Goal: Information Seeking & Learning: Learn about a topic

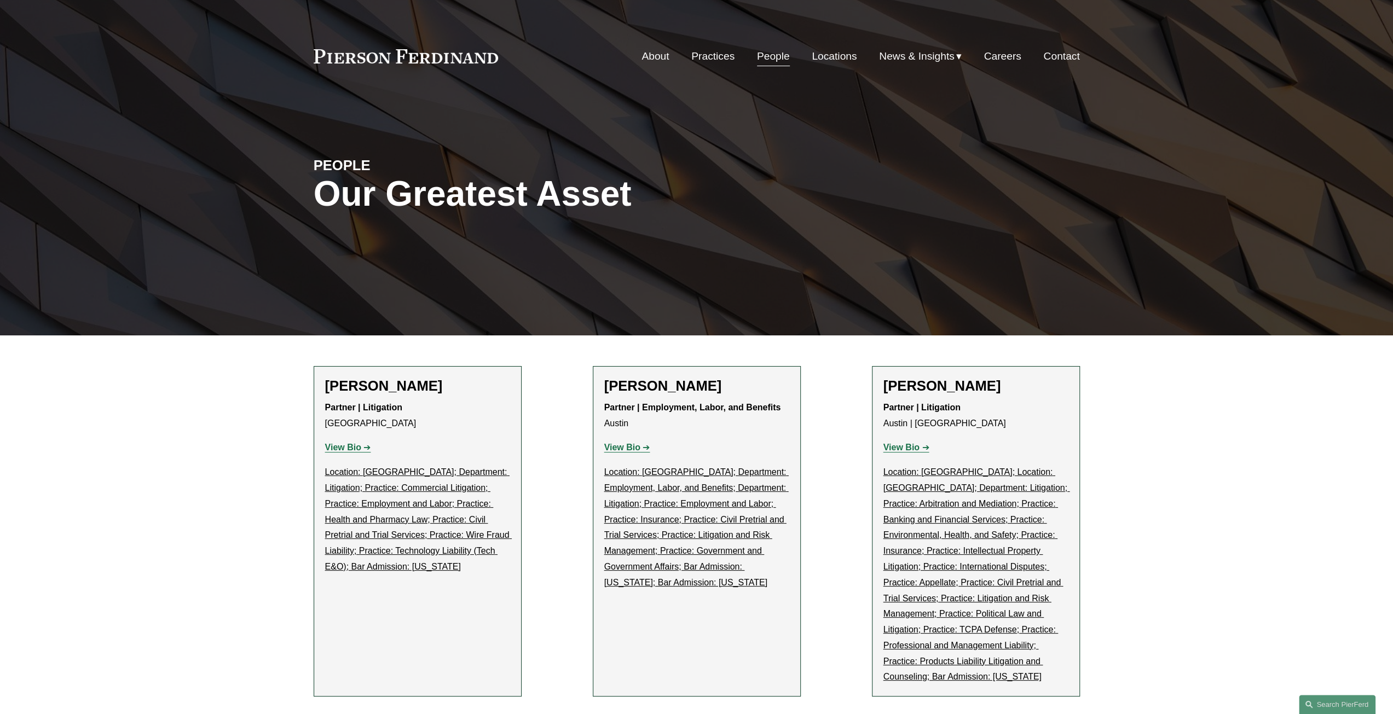
click at [691, 50] on link "Practices" at bounding box center [712, 56] width 43 height 21
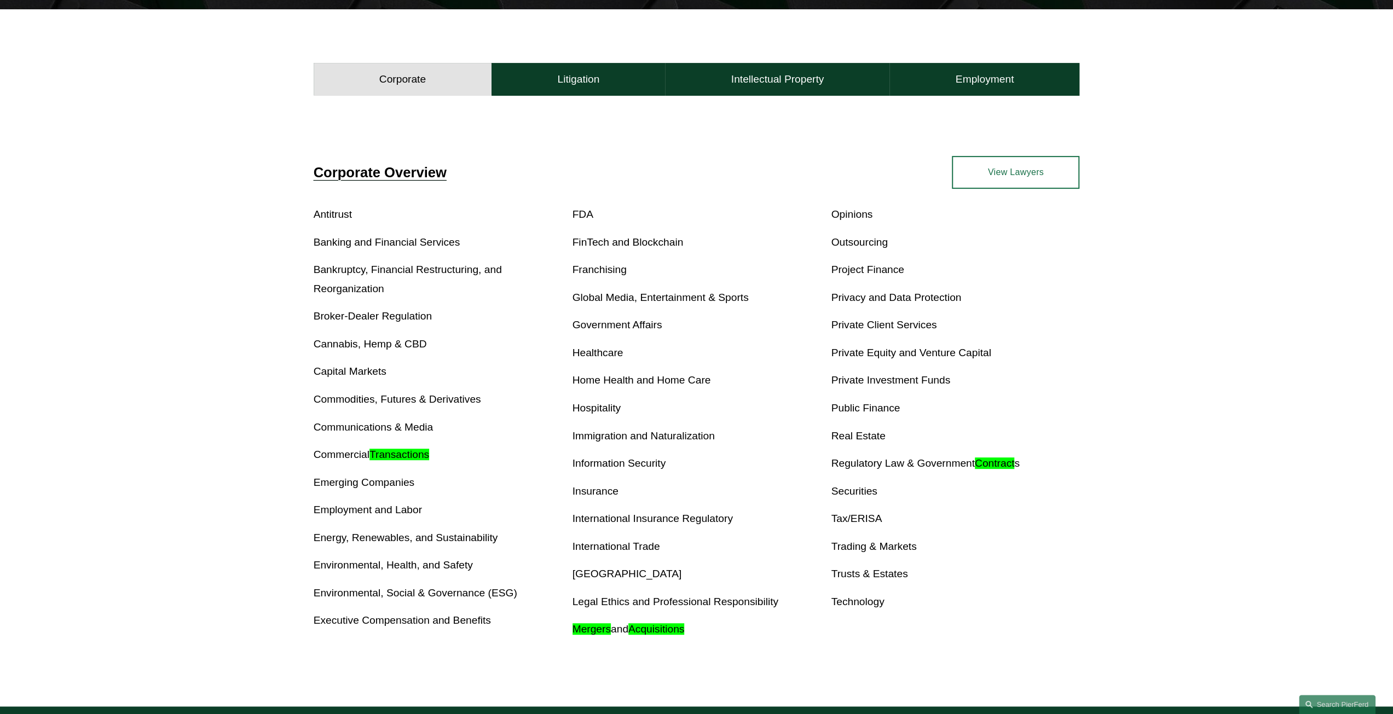
scroll to position [383, 0]
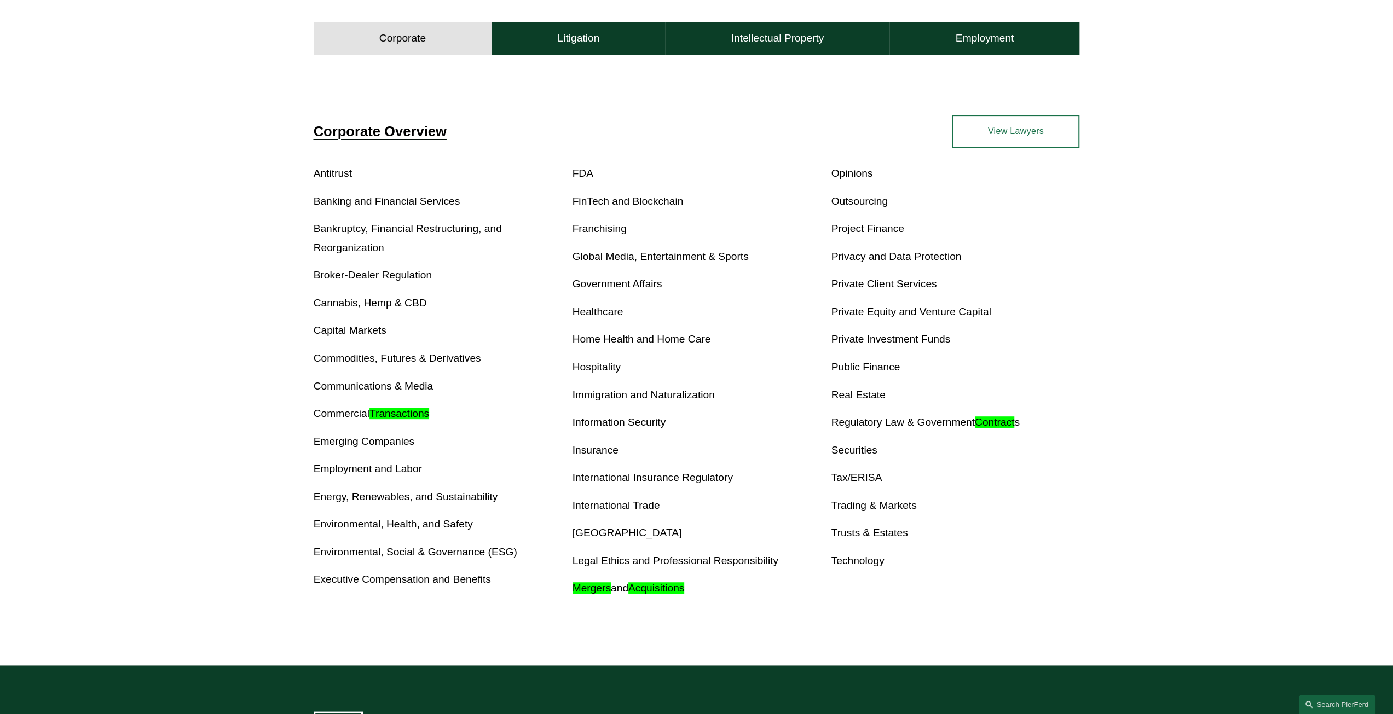
click at [583, 589] on em "Mergers" at bounding box center [592, 587] width 38 height 11
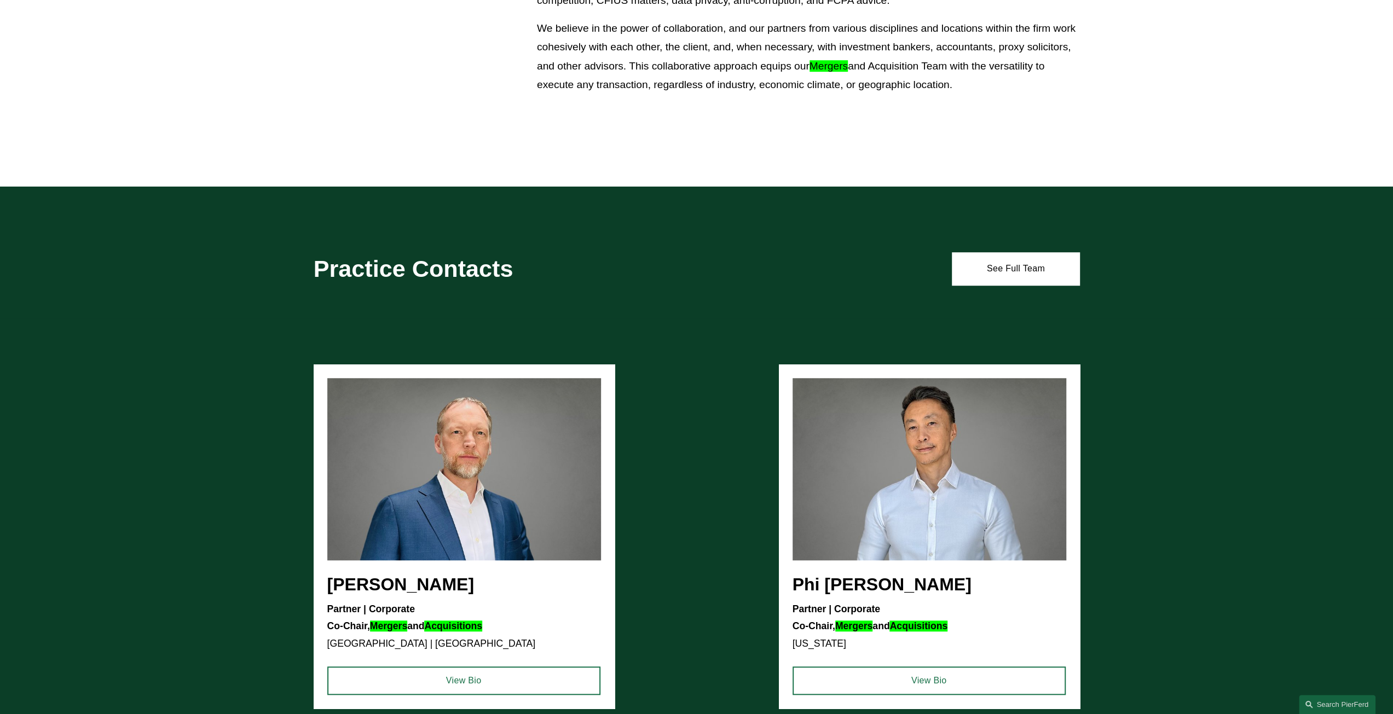
scroll to position [657, 0]
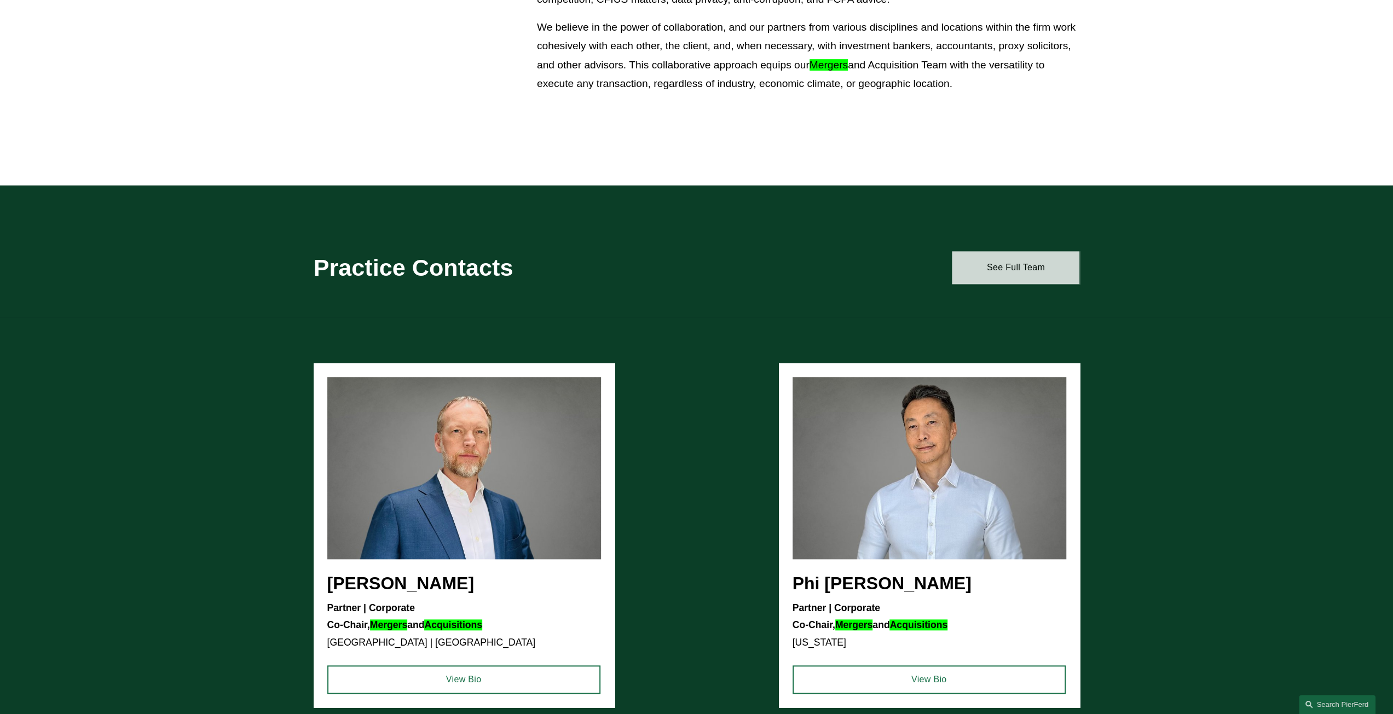
click at [967, 265] on link "See Full Team" at bounding box center [1016, 267] width 128 height 33
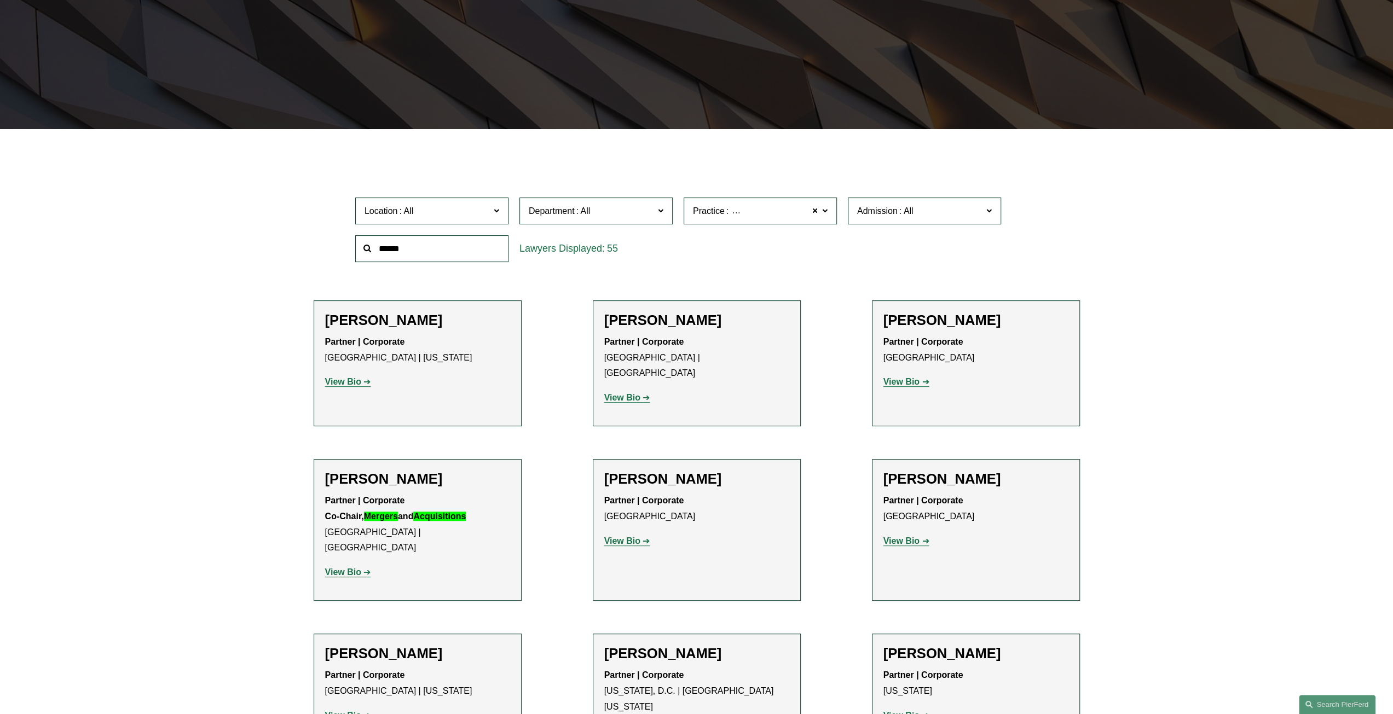
scroll to position [164, 0]
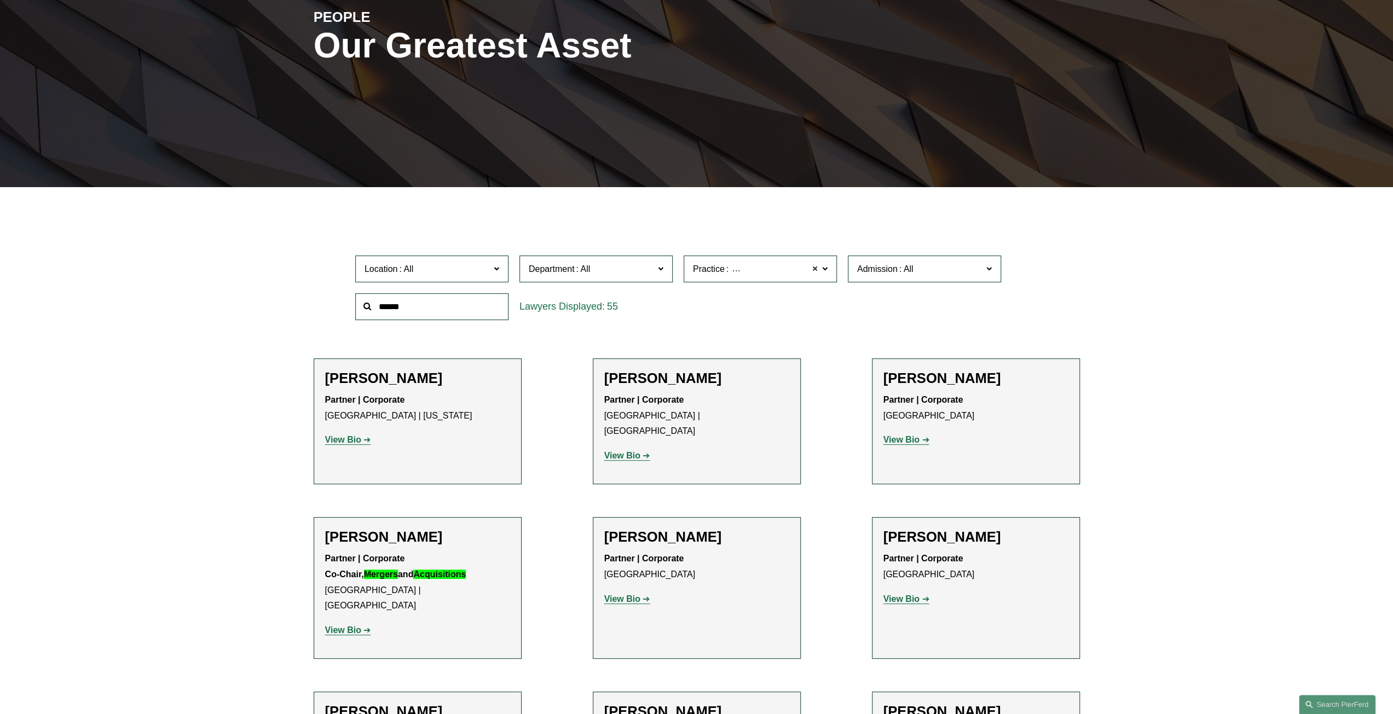
click at [817, 269] on span at bounding box center [815, 269] width 7 height 14
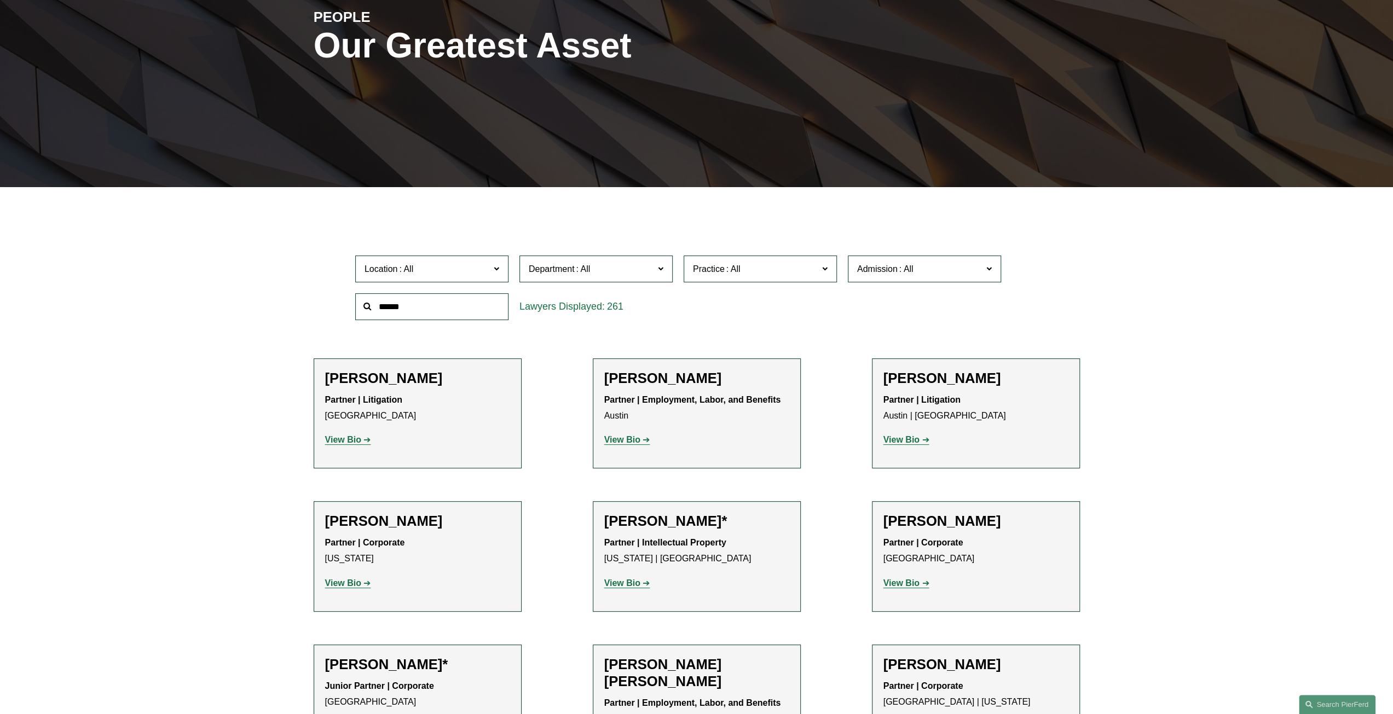
click at [458, 277] on label "Location" at bounding box center [431, 269] width 153 height 27
click at [0, 0] on link "Princeton" at bounding box center [0, 0] width 0 height 0
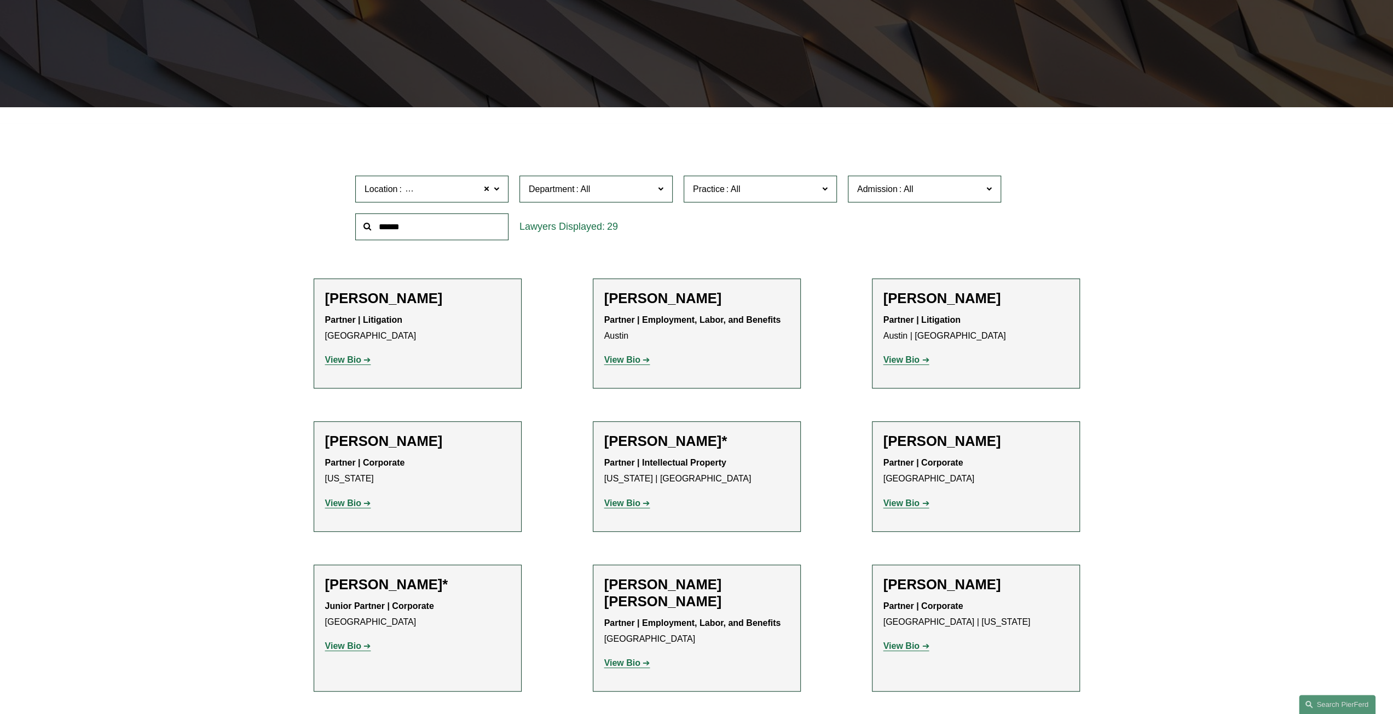
scroll to position [245, 0]
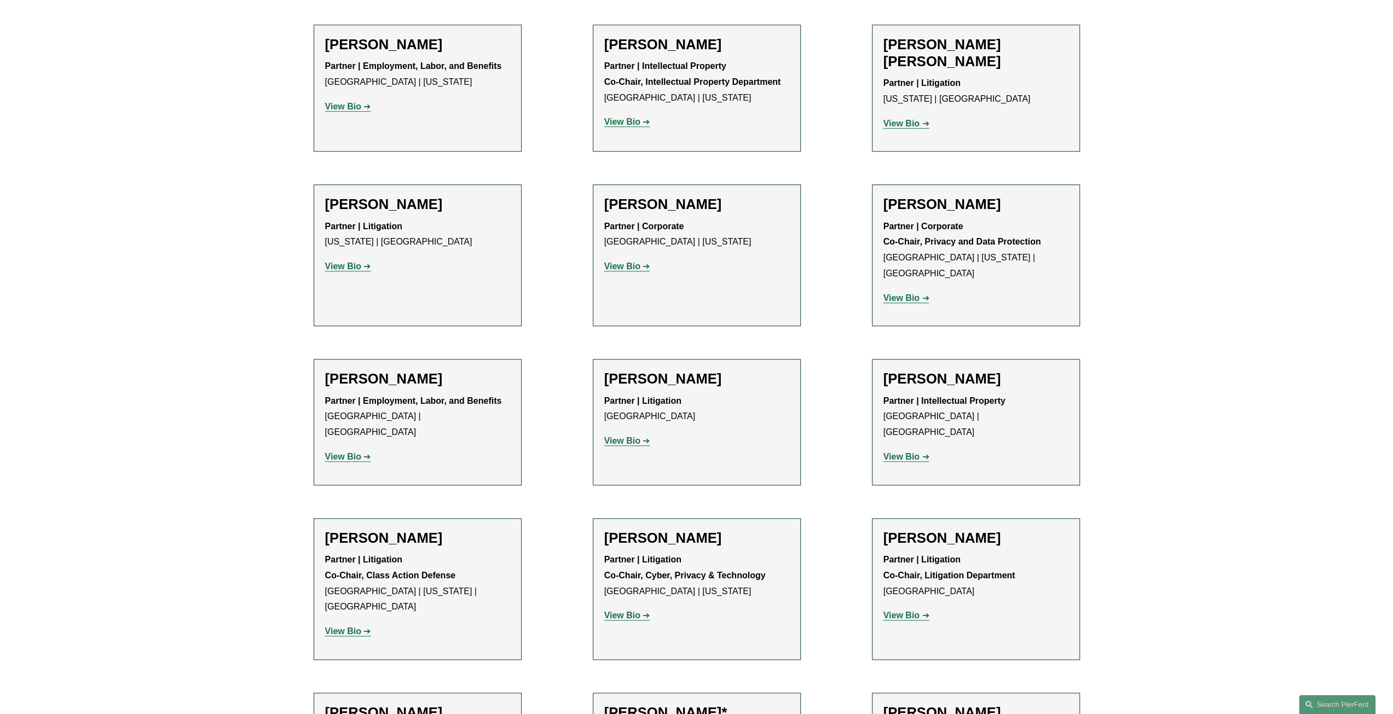
scroll to position [902, 0]
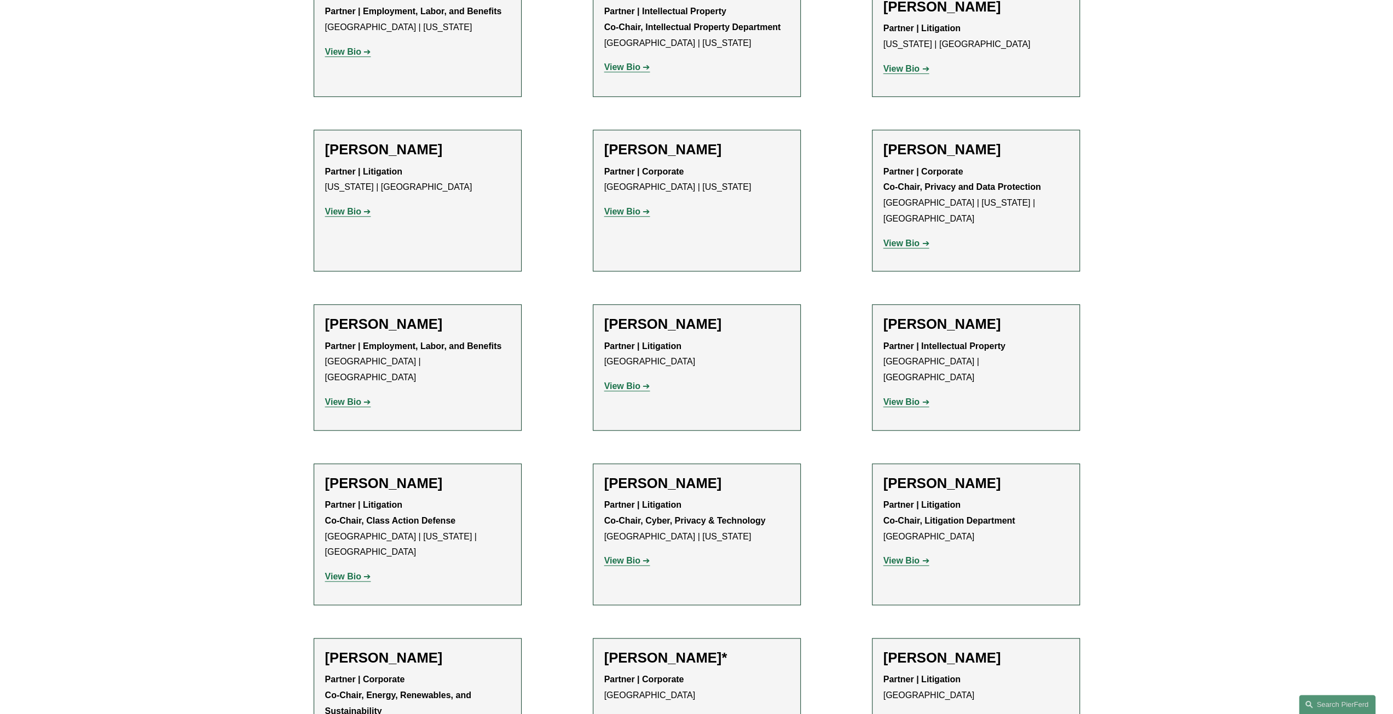
click at [622, 556] on strong "View Bio" at bounding box center [622, 560] width 36 height 9
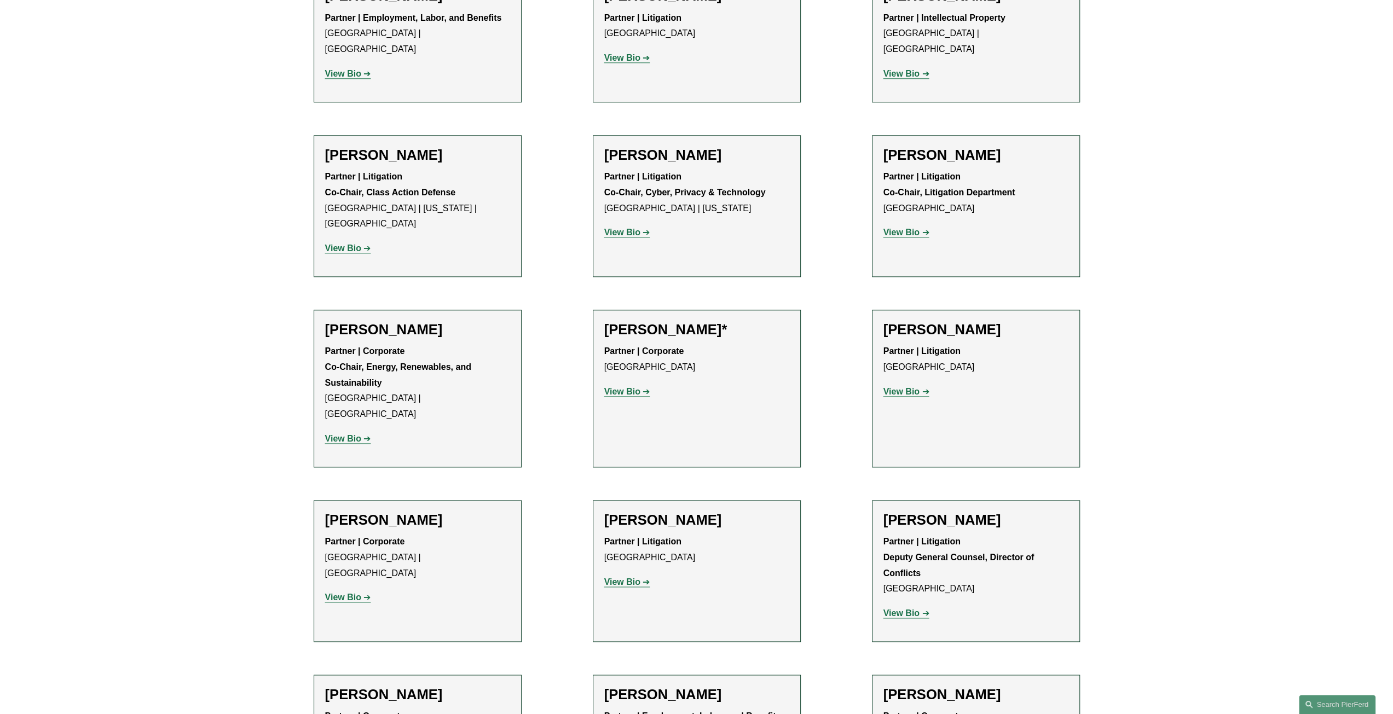
scroll to position [1285, 0]
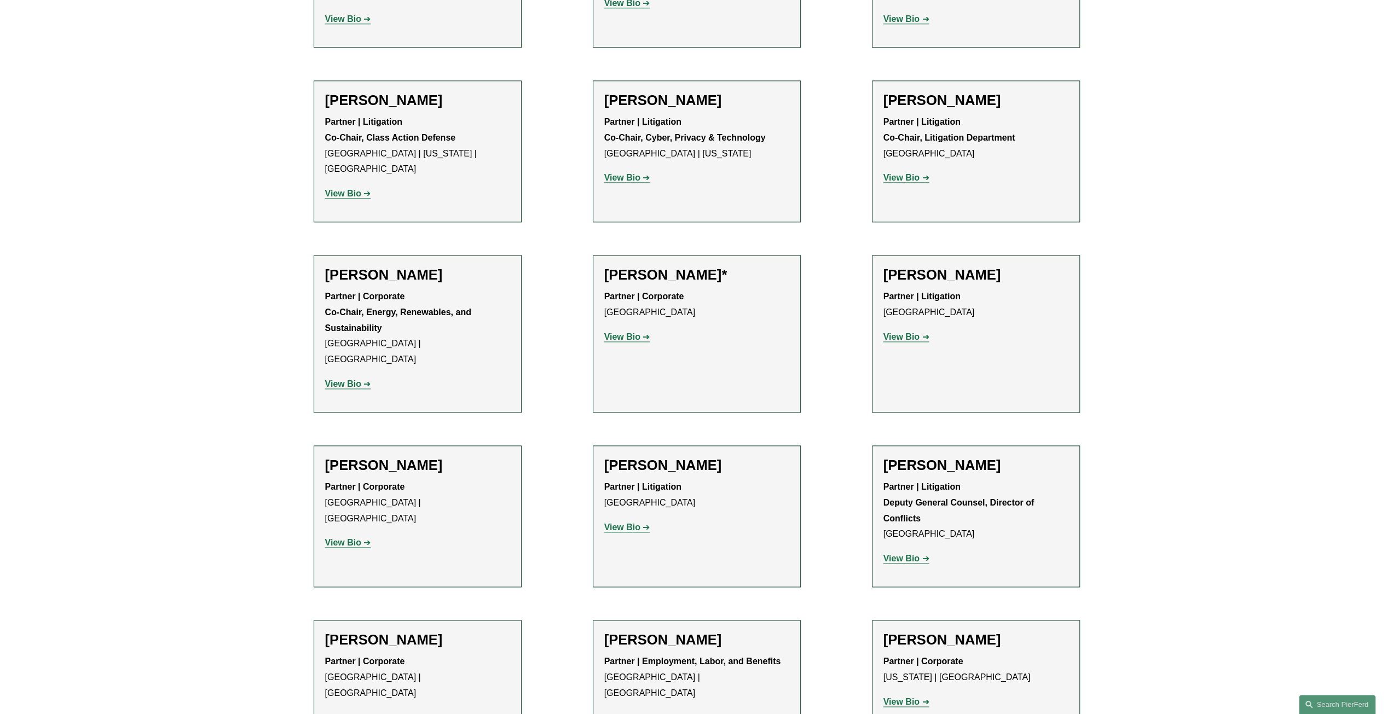
click at [899, 554] on strong "View Bio" at bounding box center [901, 558] width 36 height 9
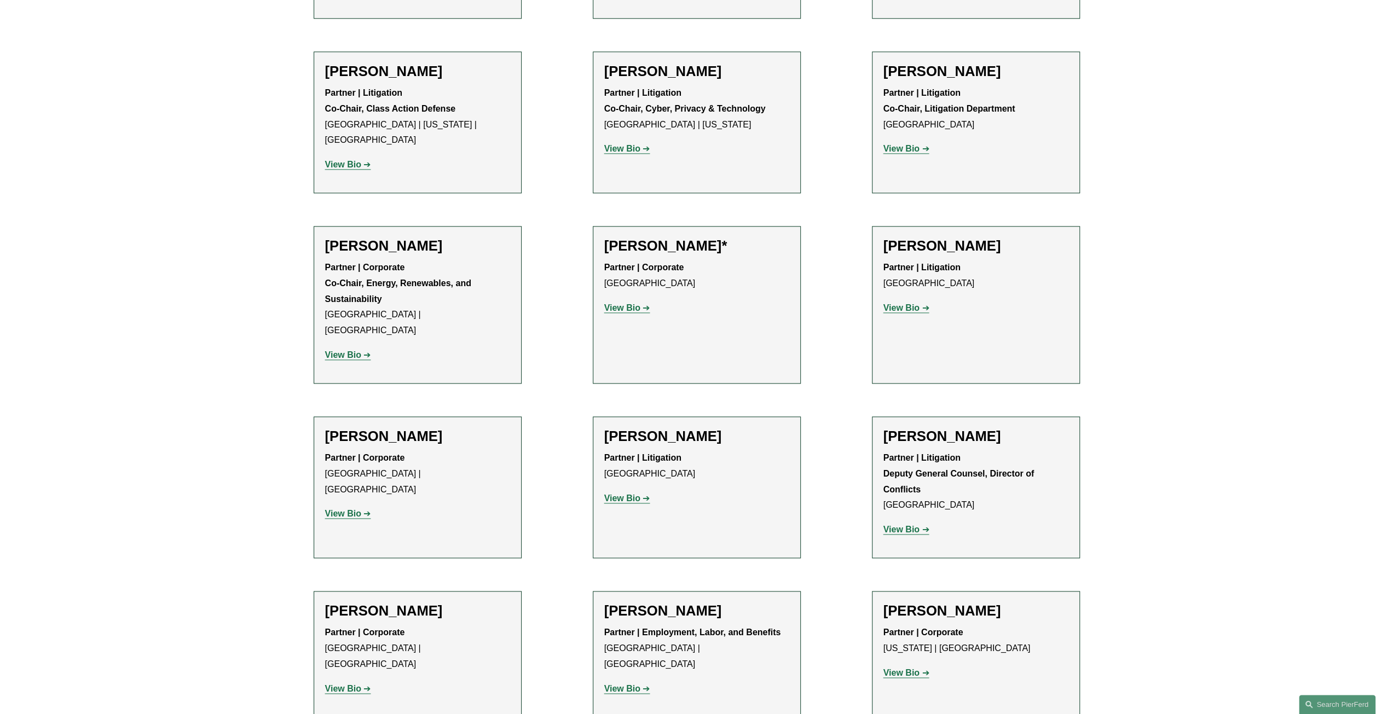
scroll to position [1395, 0]
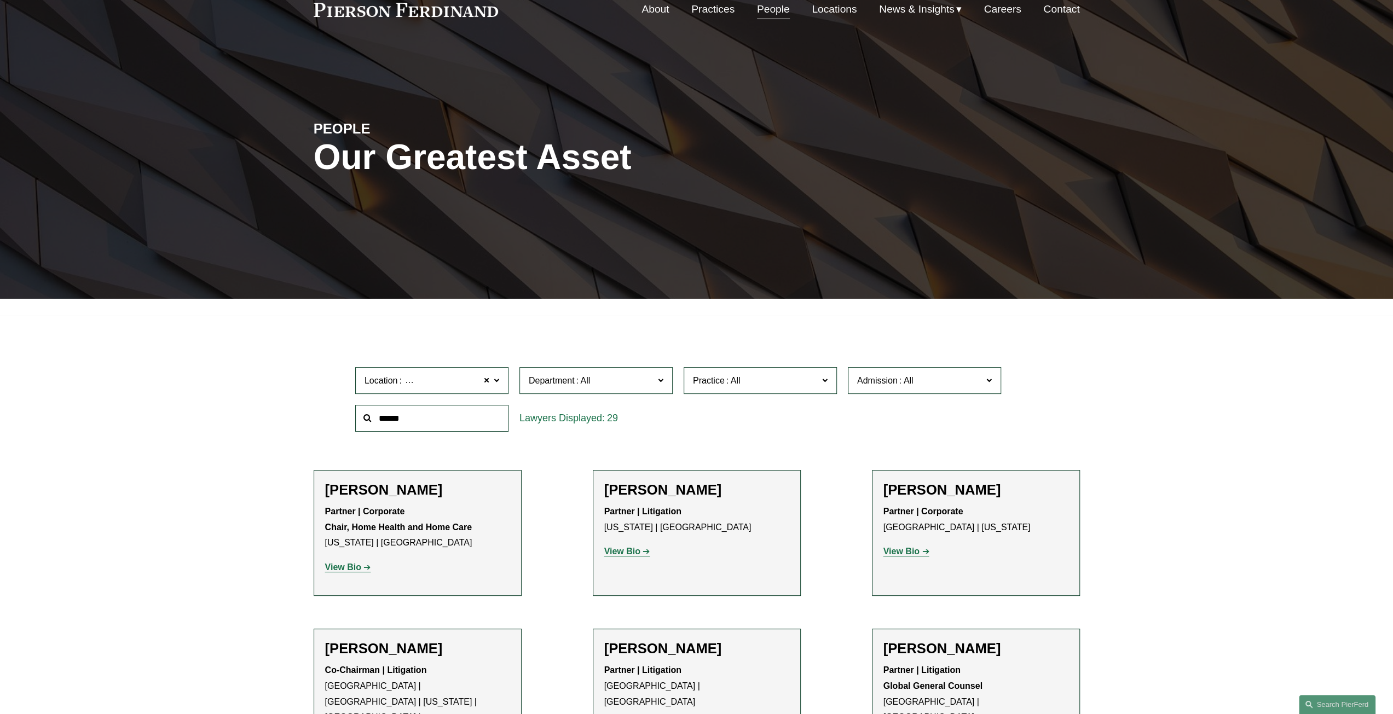
scroll to position [0, 0]
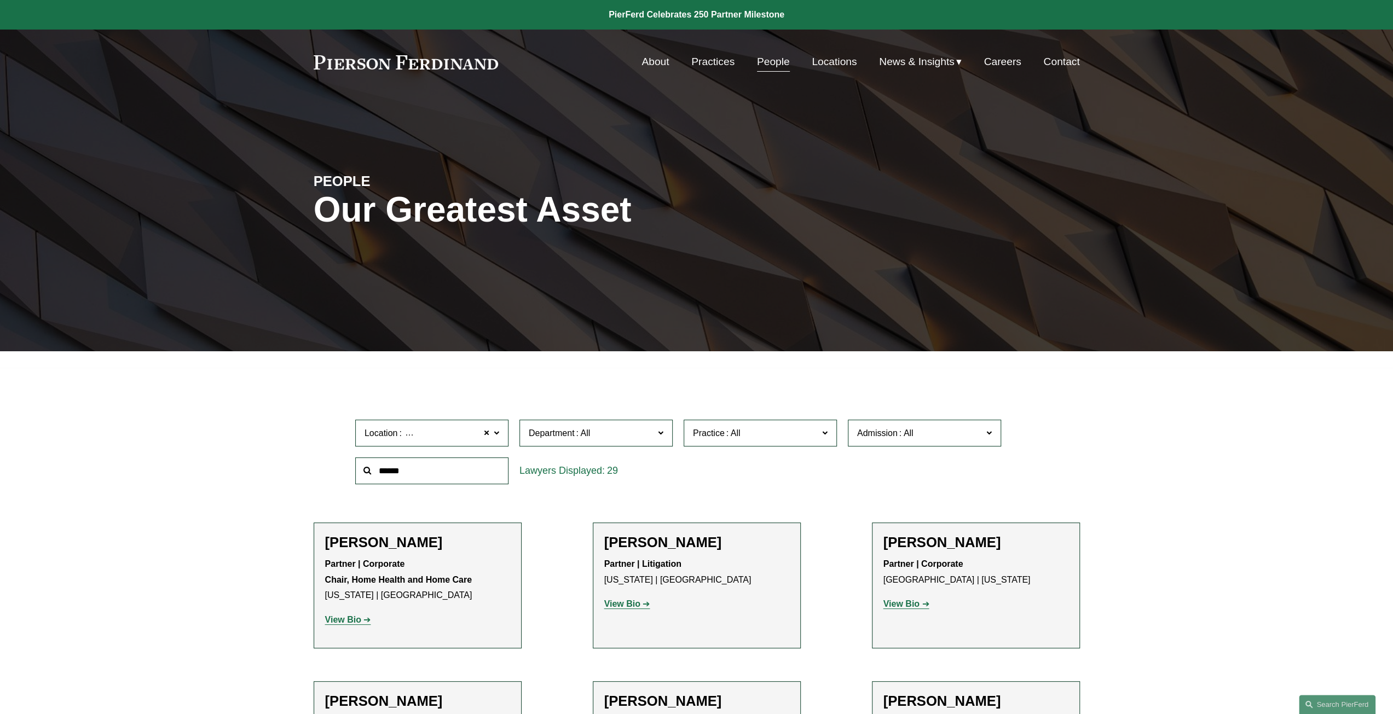
click at [490, 437] on label "Location Princeton" at bounding box center [431, 433] width 153 height 27
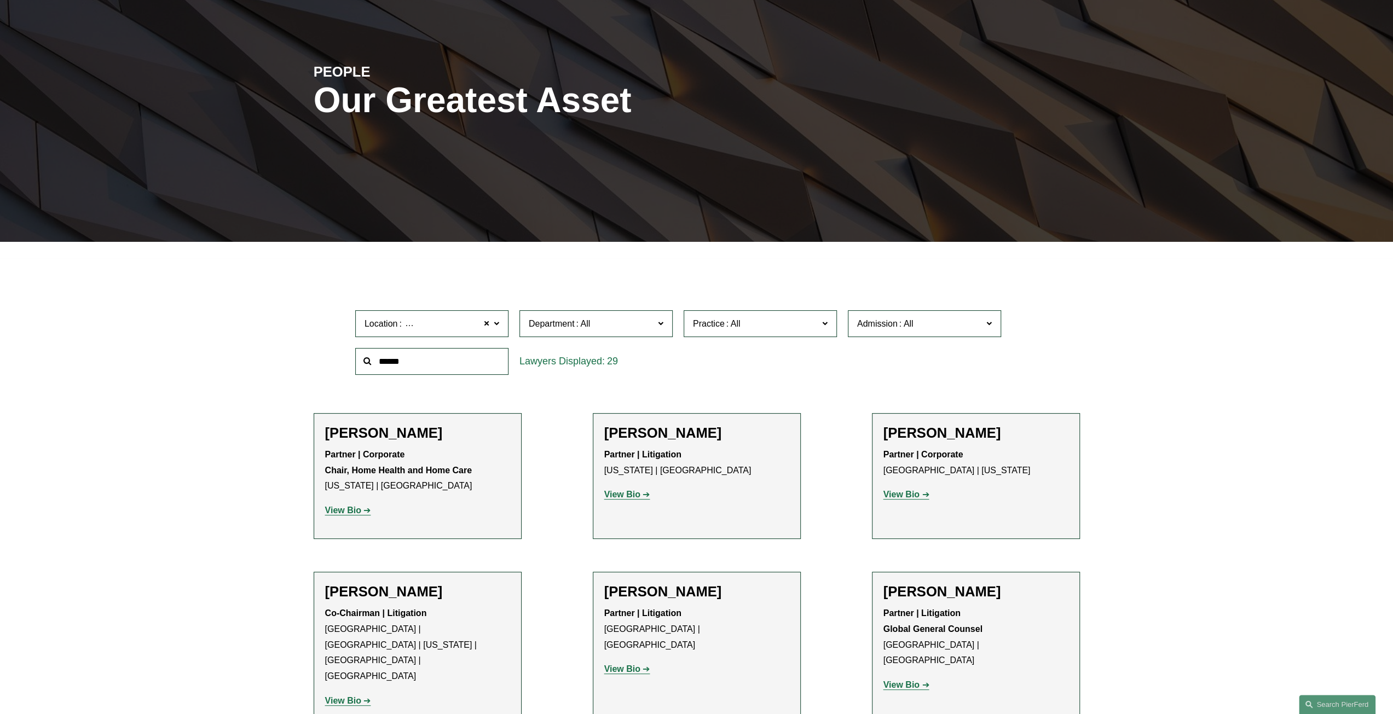
scroll to position [233, 0]
click at [327, 380] on div "Location Princeton Princeton All Atlanta Austin Boston Charlotte Chicago Cincin…" at bounding box center [697, 342] width 766 height 75
click at [498, 321] on span at bounding box center [496, 323] width 5 height 14
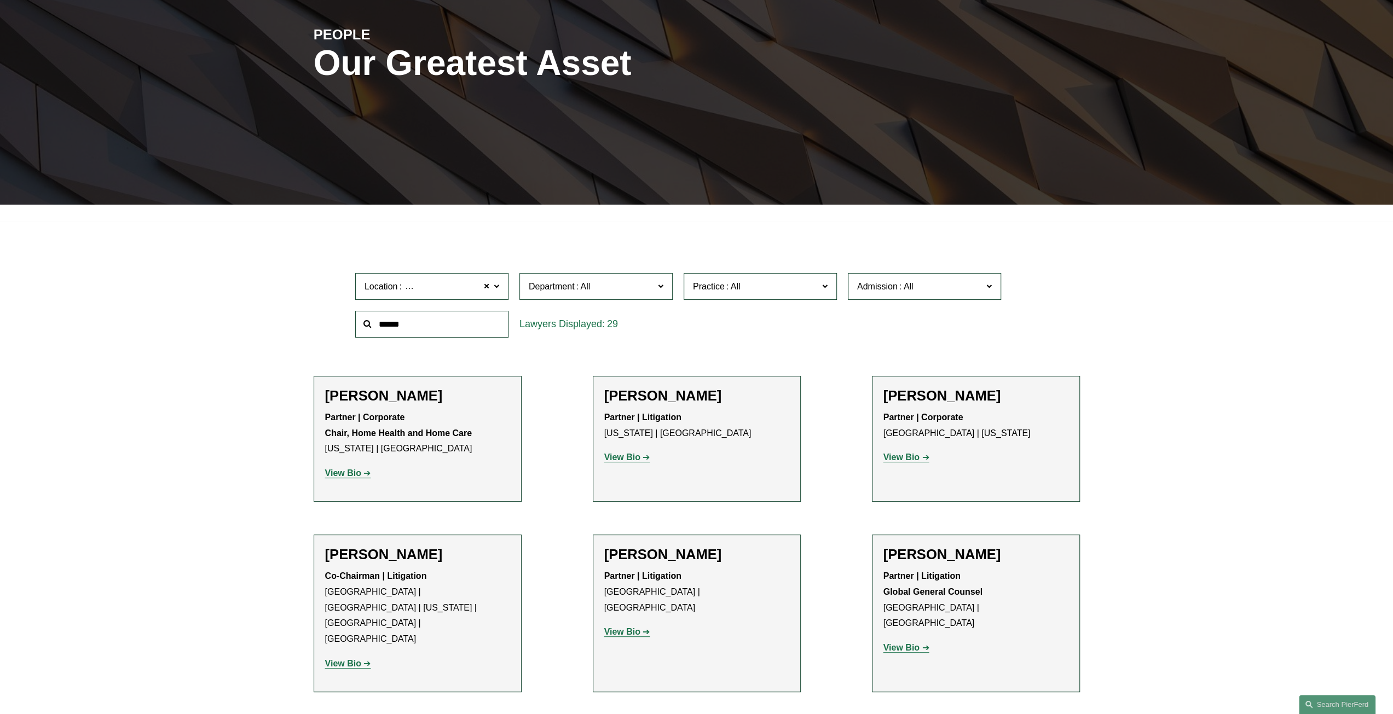
scroll to position [164, 0]
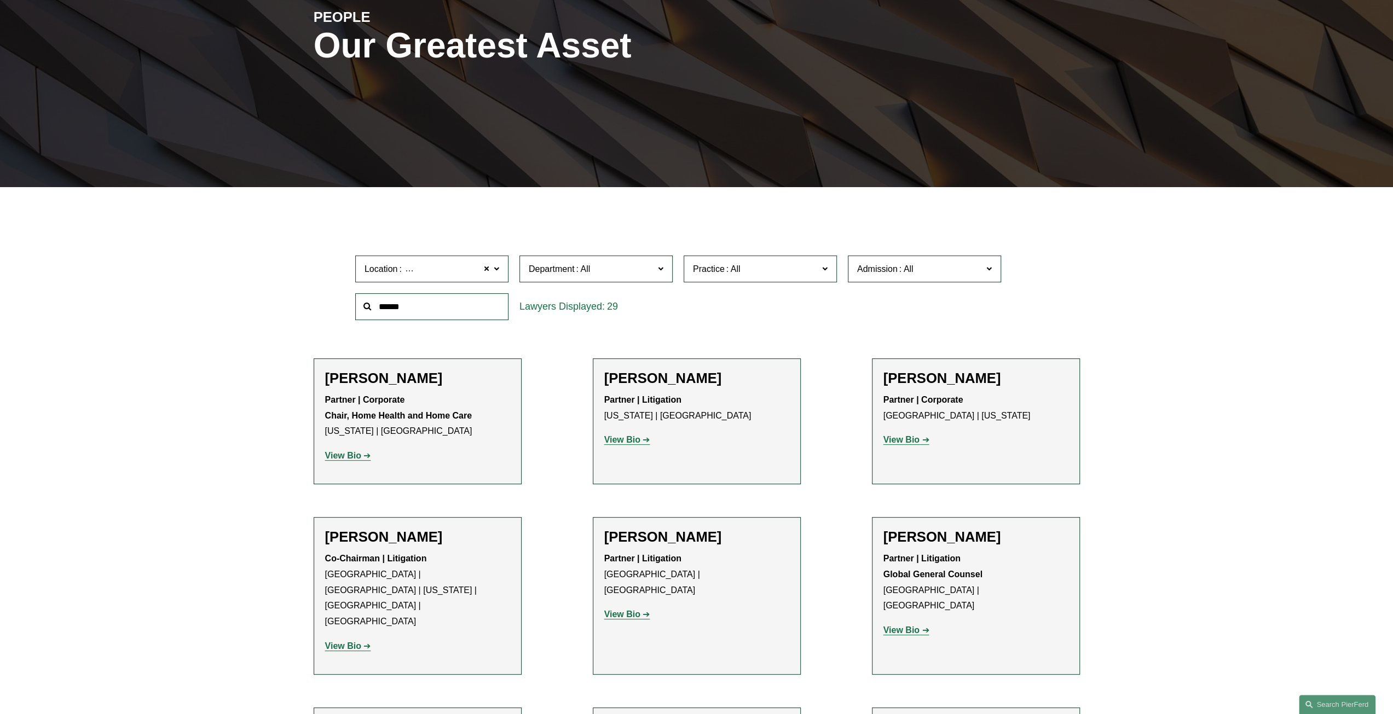
click at [423, 539] on h2 "Joel M. Ferdinand" at bounding box center [417, 537] width 185 height 17
click at [339, 642] on strong "View Bio" at bounding box center [343, 646] width 36 height 9
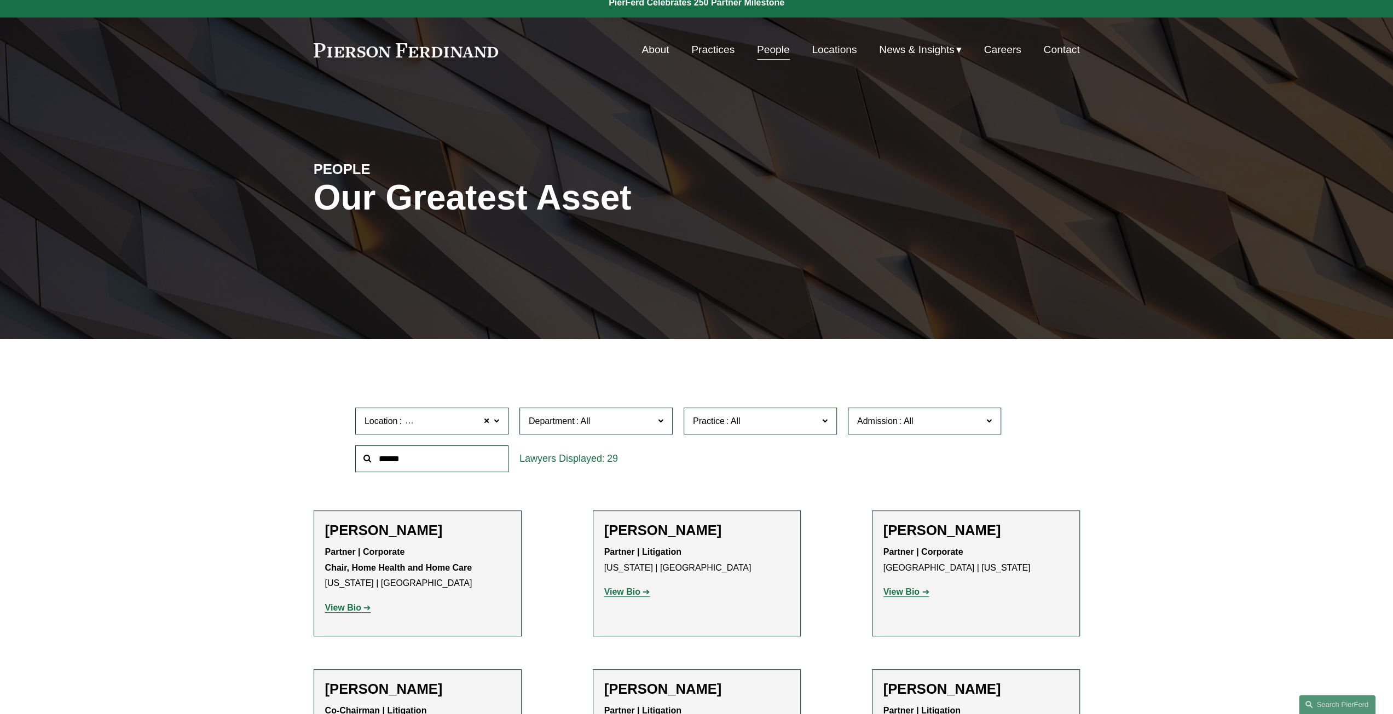
scroll to position [0, 0]
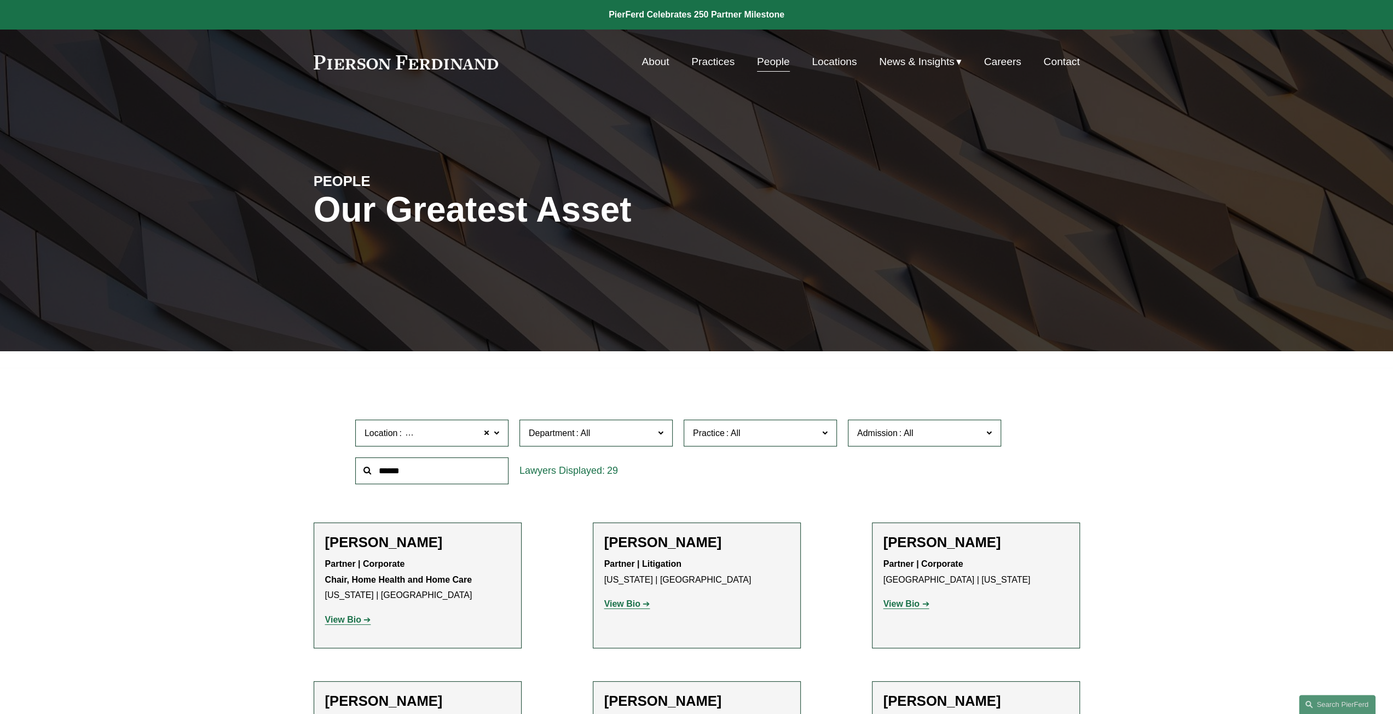
click at [654, 431] on label "Department" at bounding box center [595, 433] width 153 height 27
click at [487, 436] on span at bounding box center [486, 433] width 7 height 14
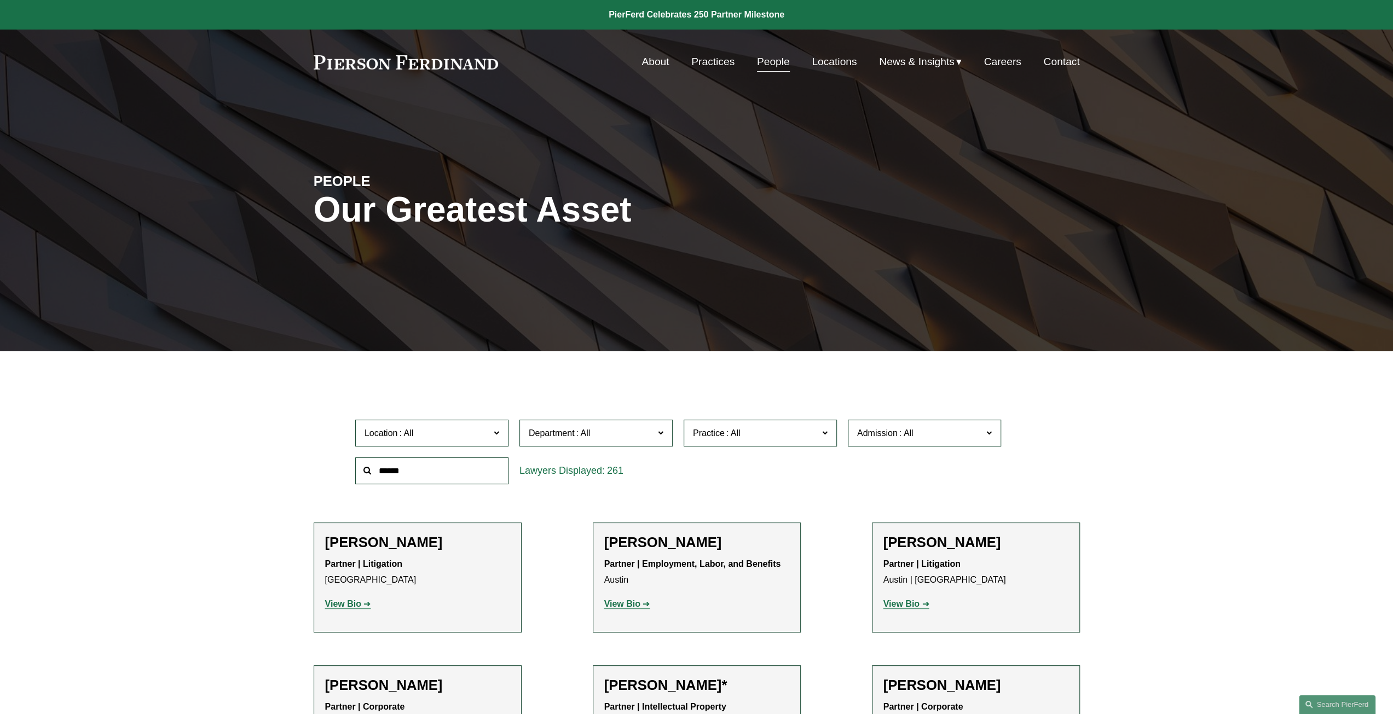
click at [640, 436] on span "Department" at bounding box center [591, 433] width 125 height 15
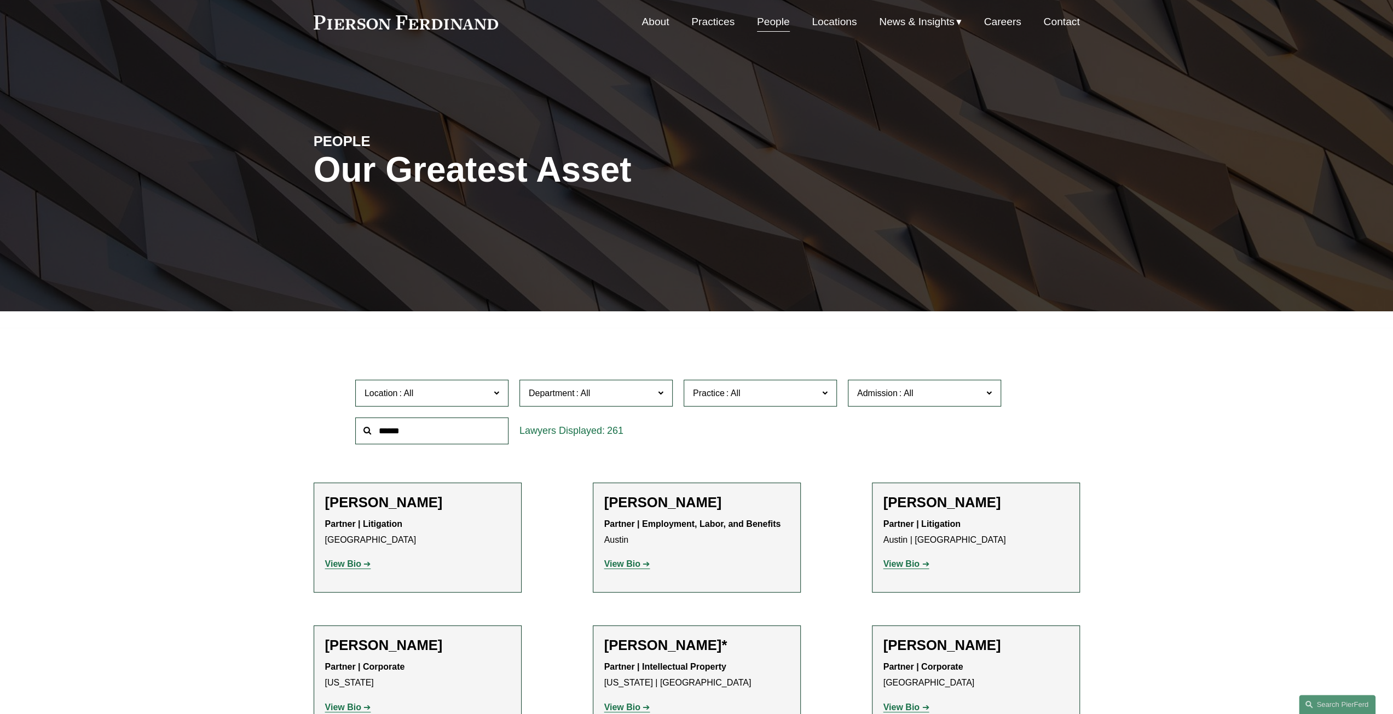
scroll to position [55, 0]
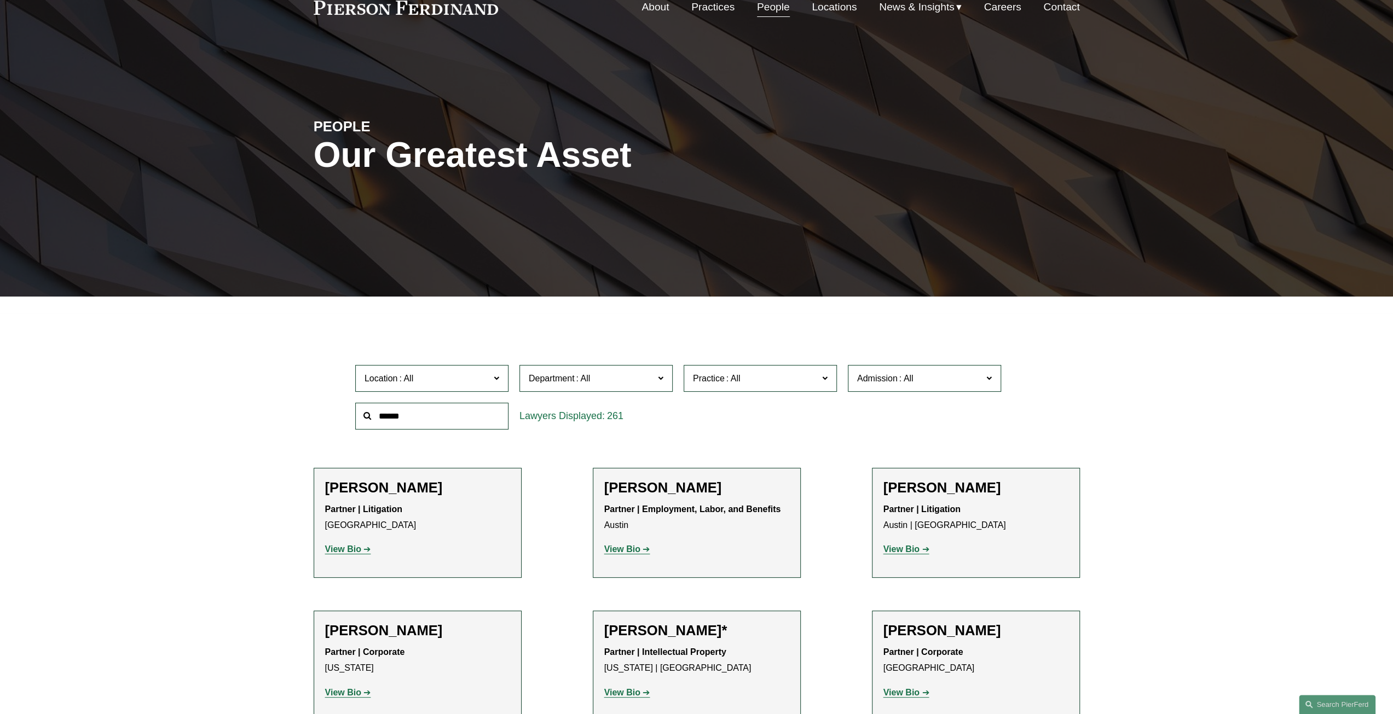
click at [729, 383] on span at bounding box center [734, 378] width 18 height 9
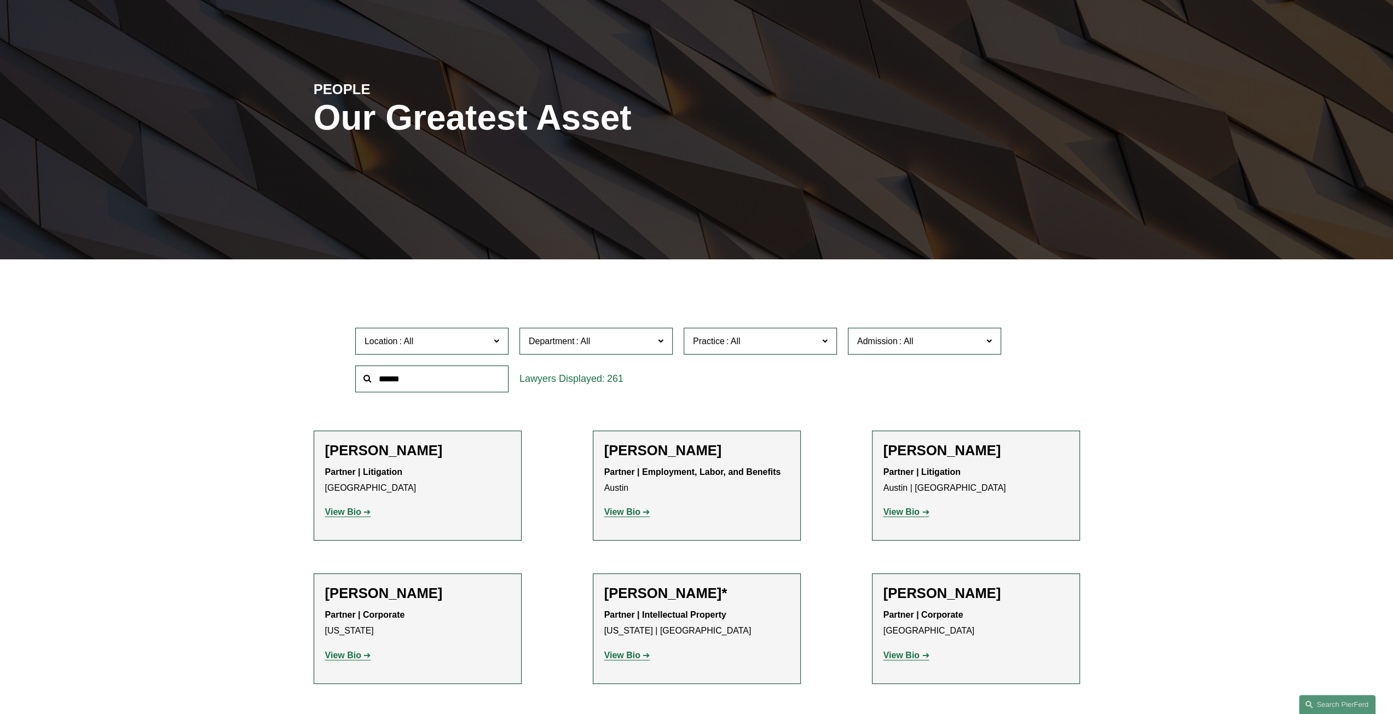
scroll to position [109, 0]
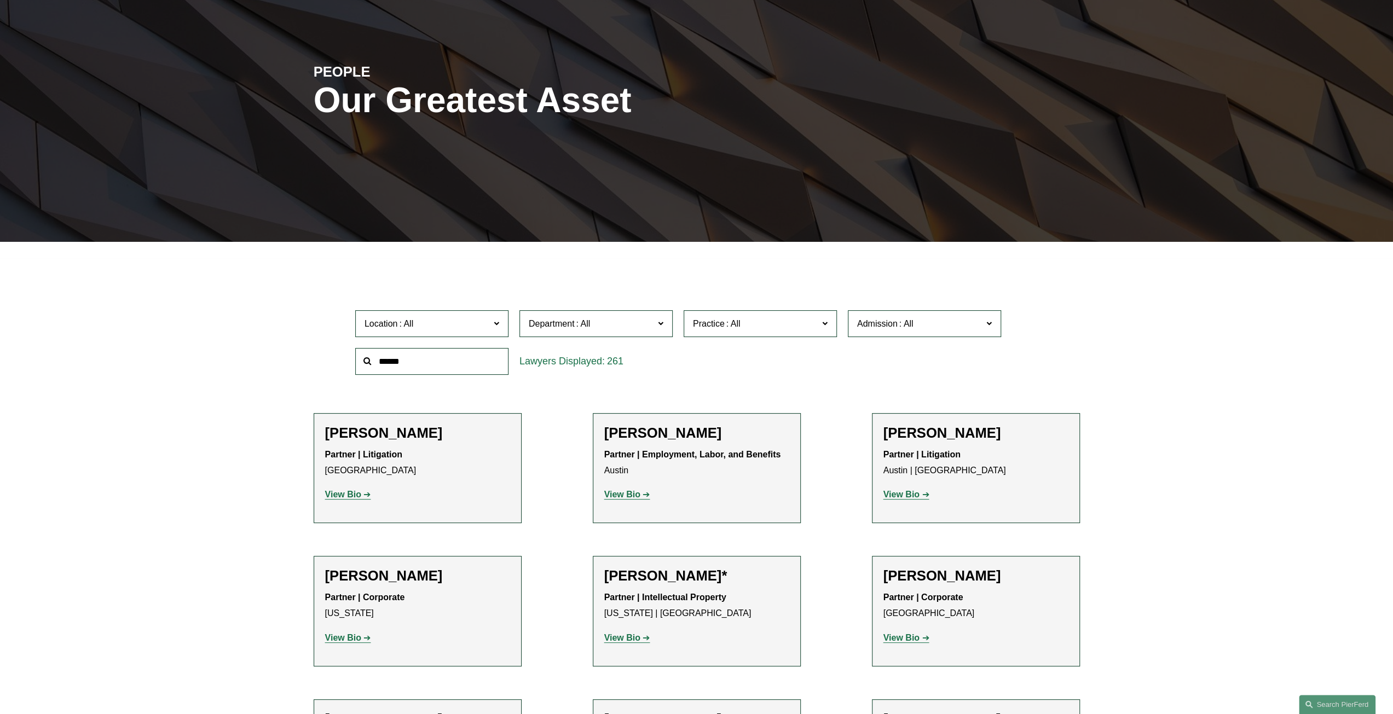
click at [899, 379] on div "Location All Atlanta Austin Boston Charlotte Chicago Cincinnati Cleveland Colum…" at bounding box center [697, 342] width 694 height 75
click at [910, 308] on div "Admission All Arizona California Colorado Connecticut Delaware Denmark District…" at bounding box center [924, 324] width 164 height 38
click at [910, 327] on span at bounding box center [907, 323] width 18 height 9
click at [910, 328] on span at bounding box center [907, 323] width 18 height 9
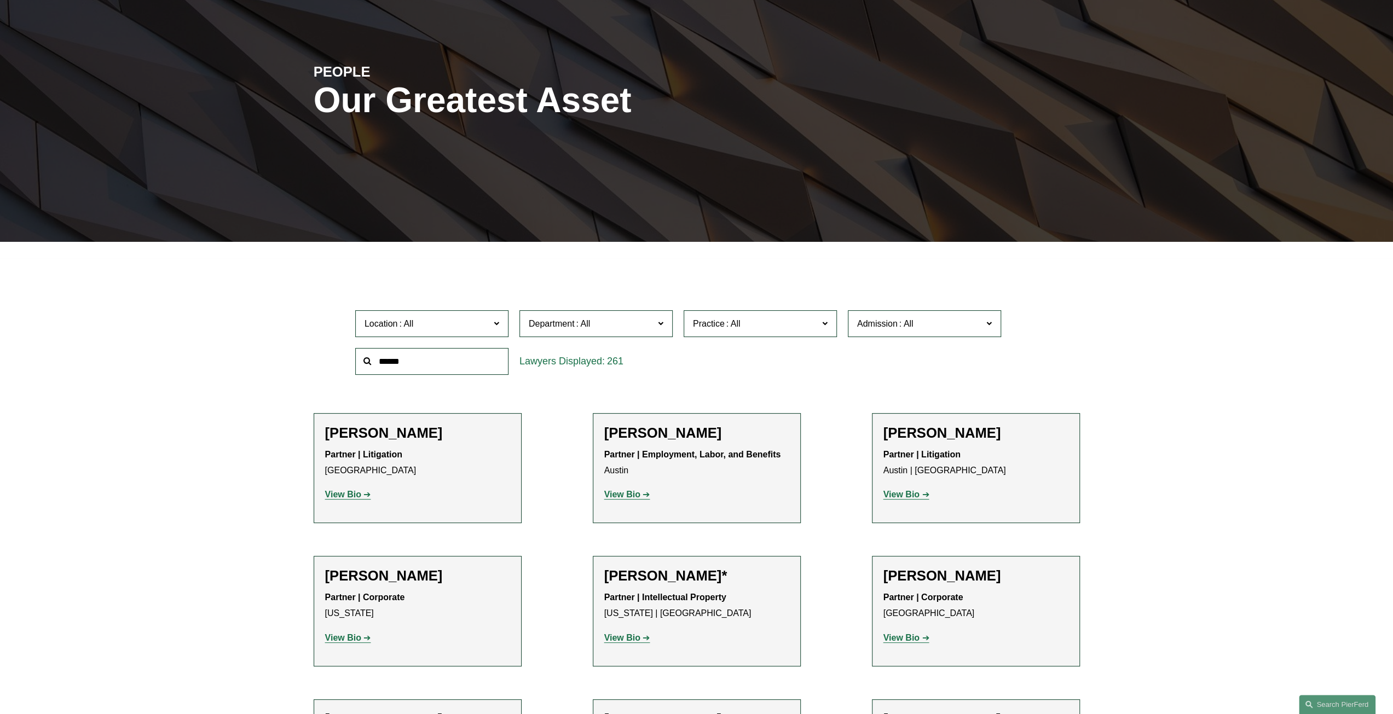
scroll to position [985, 0]
click at [952, 322] on span "Admission" at bounding box center [919, 323] width 125 height 15
click at [442, 367] on input "text" at bounding box center [431, 361] width 153 height 27
click at [425, 357] on input "text" at bounding box center [431, 361] width 153 height 27
click at [430, 330] on span "Location" at bounding box center [427, 323] width 125 height 15
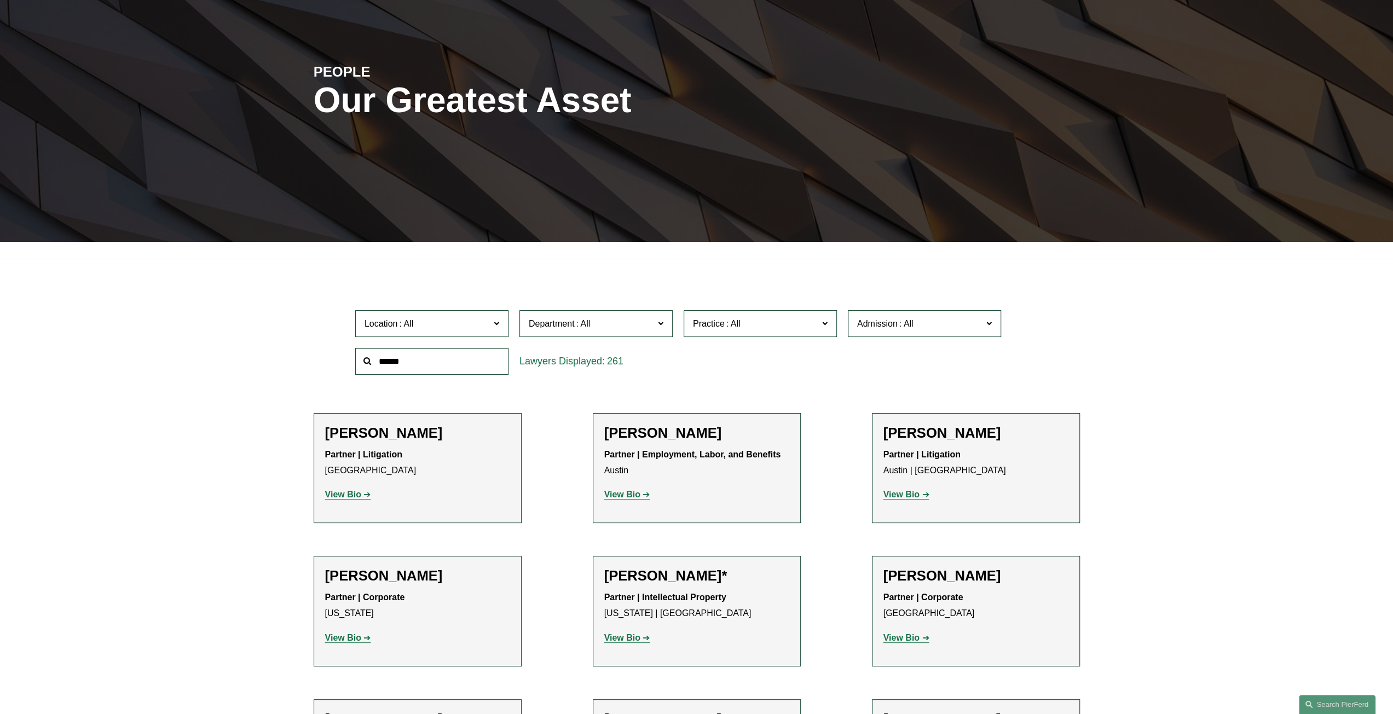
scroll to position [452, 0]
click at [0, 0] on link "Princeton" at bounding box center [0, 0] width 0 height 0
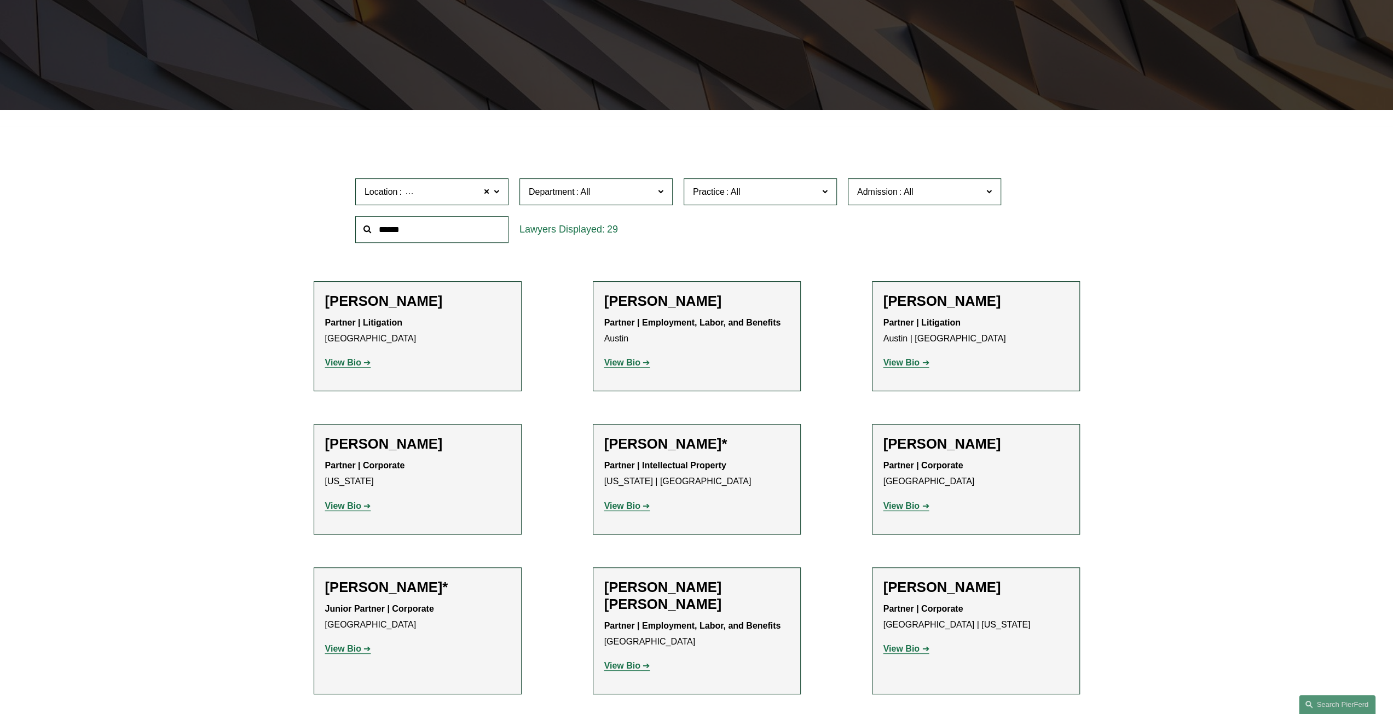
scroll to position [245, 0]
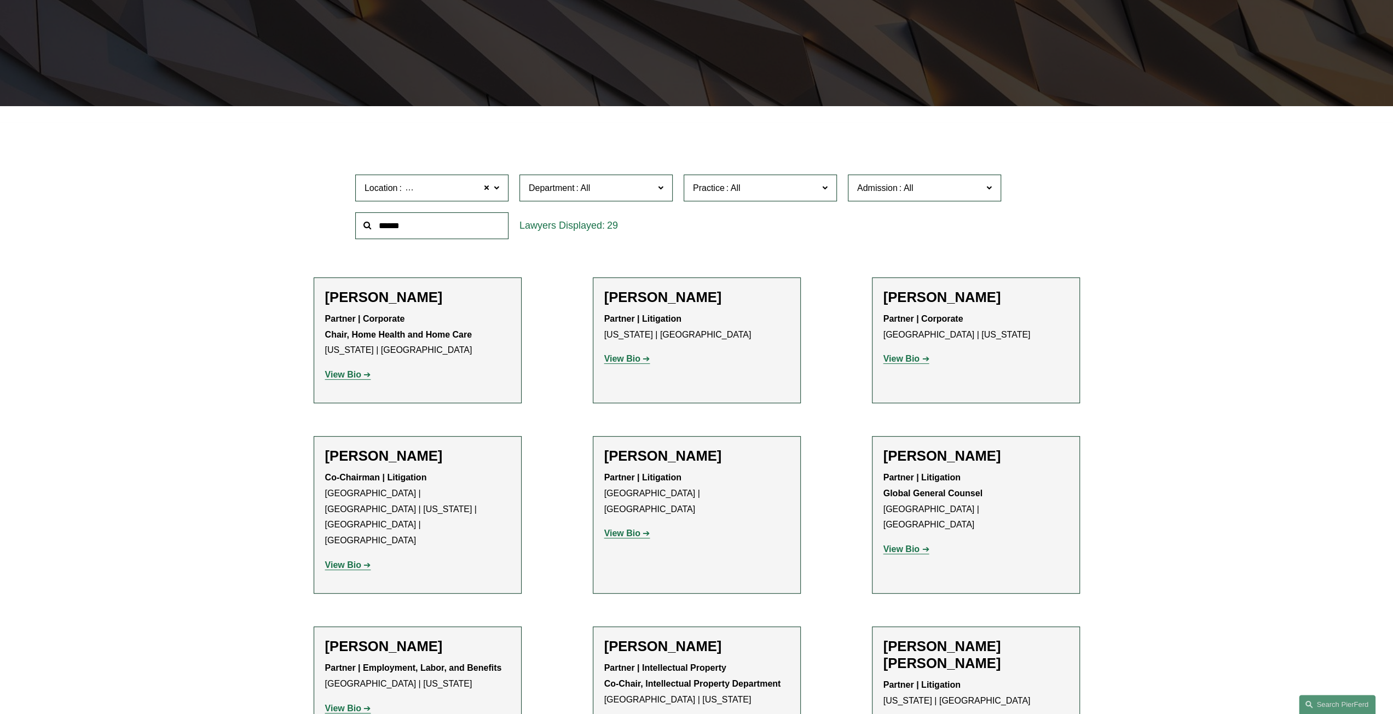
click at [490, 188] on label "Location Princeton" at bounding box center [431, 188] width 153 height 27
click at [486, 187] on span at bounding box center [486, 188] width 7 height 14
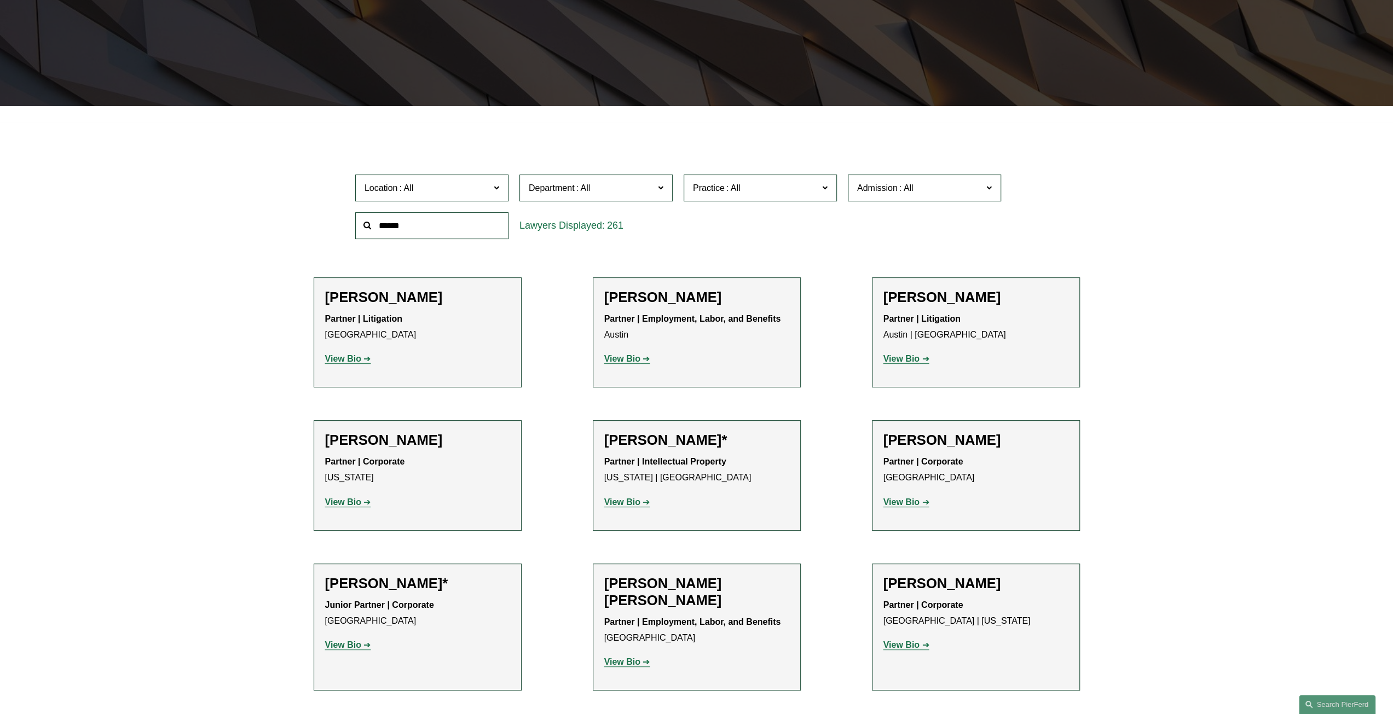
scroll to position [506, 0]
click at [0, 0] on link "Wilmington" at bounding box center [0, 0] width 0 height 0
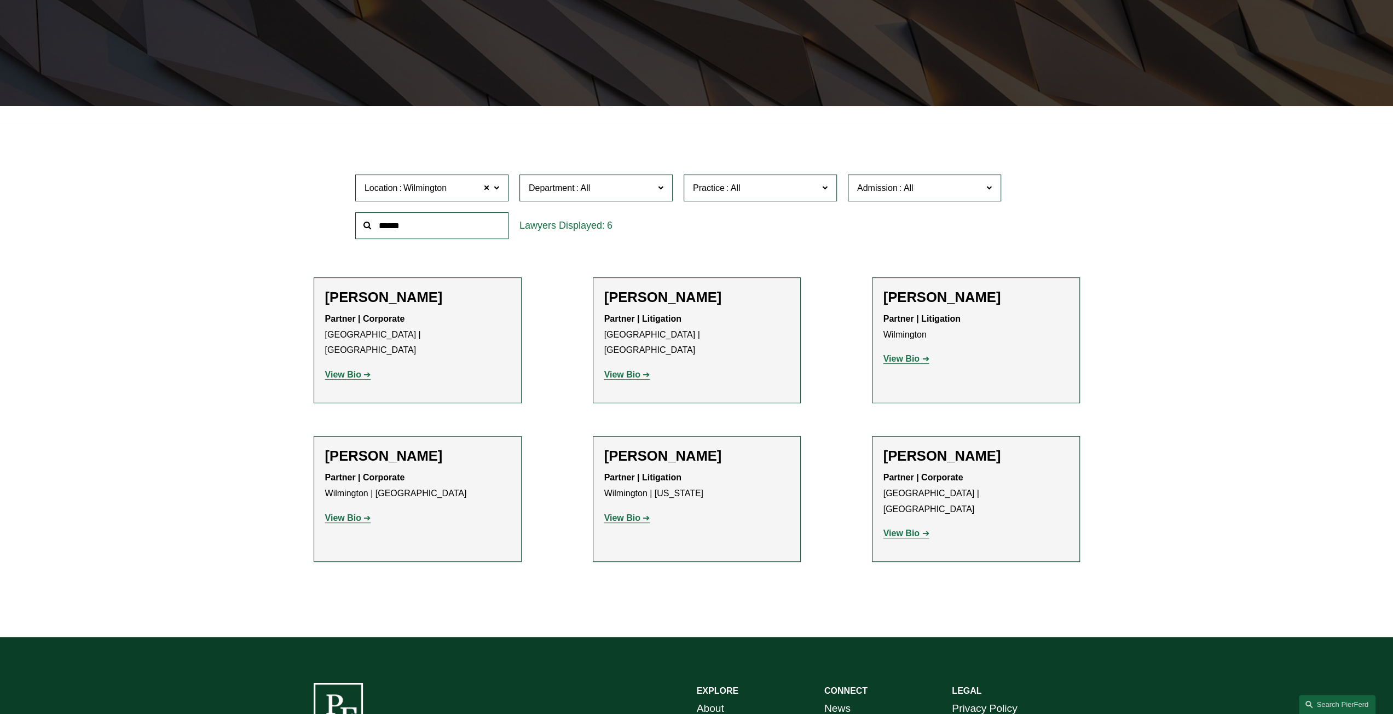
click at [215, 400] on div "Filter Location Wilmington Wilmington All Atlanta Austin Boston Charlotte Chica…" at bounding box center [696, 380] width 1393 height 515
click at [484, 188] on span at bounding box center [486, 188] width 7 height 14
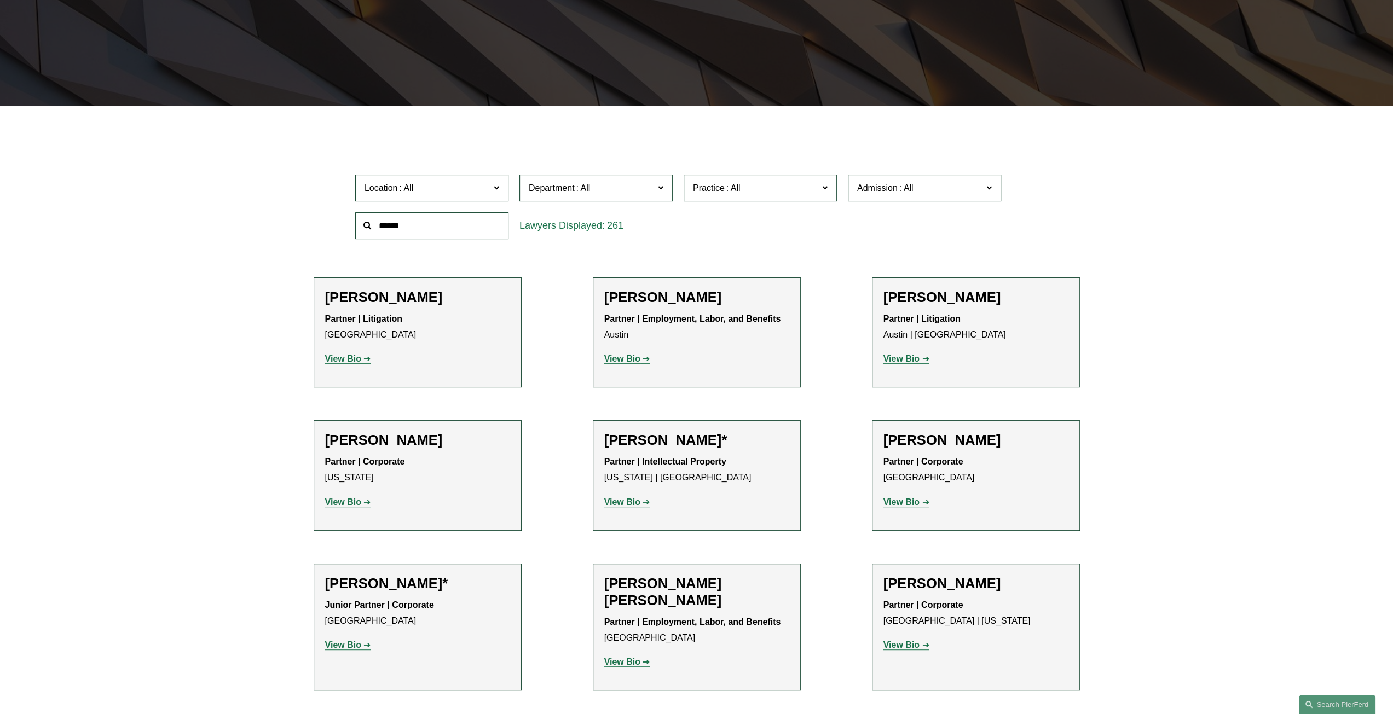
click at [440, 229] on input "text" at bounding box center [431, 225] width 153 height 27
type input "********"
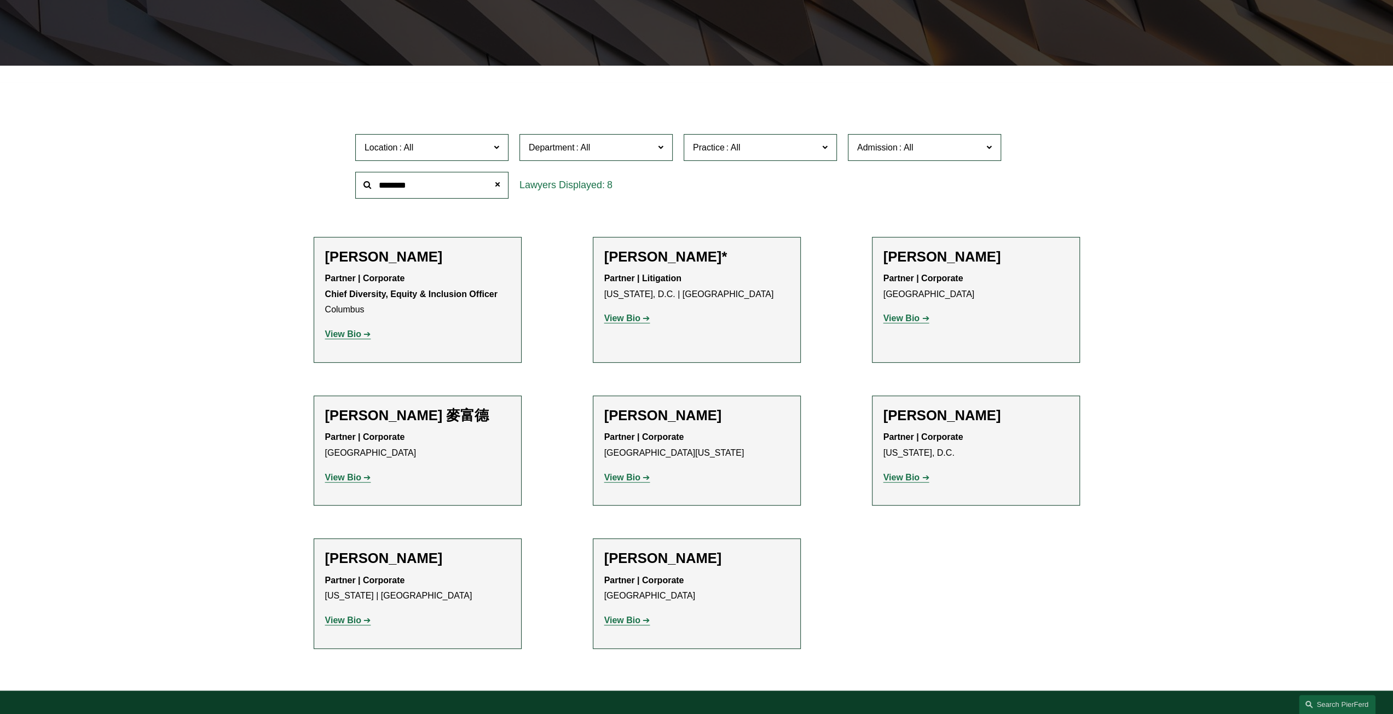
scroll to position [300, 0]
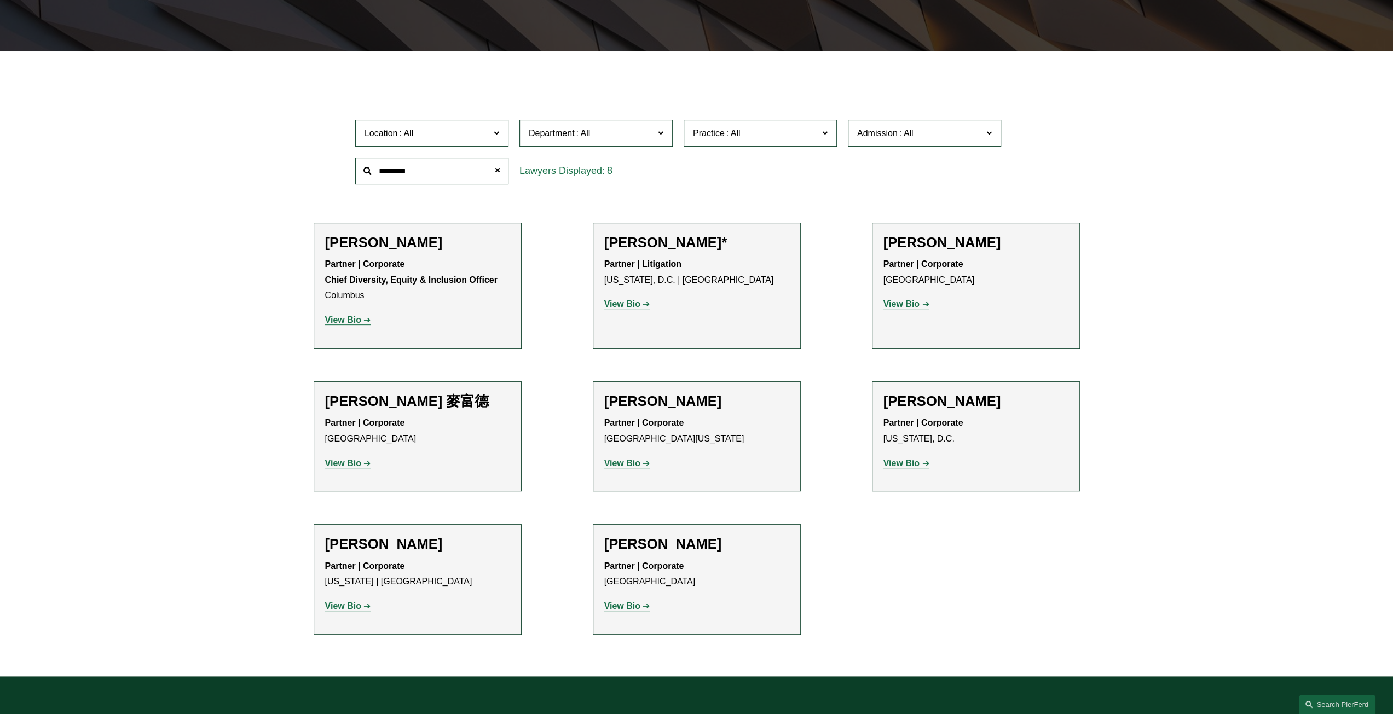
click at [339, 460] on strong "View Bio" at bounding box center [343, 463] width 36 height 9
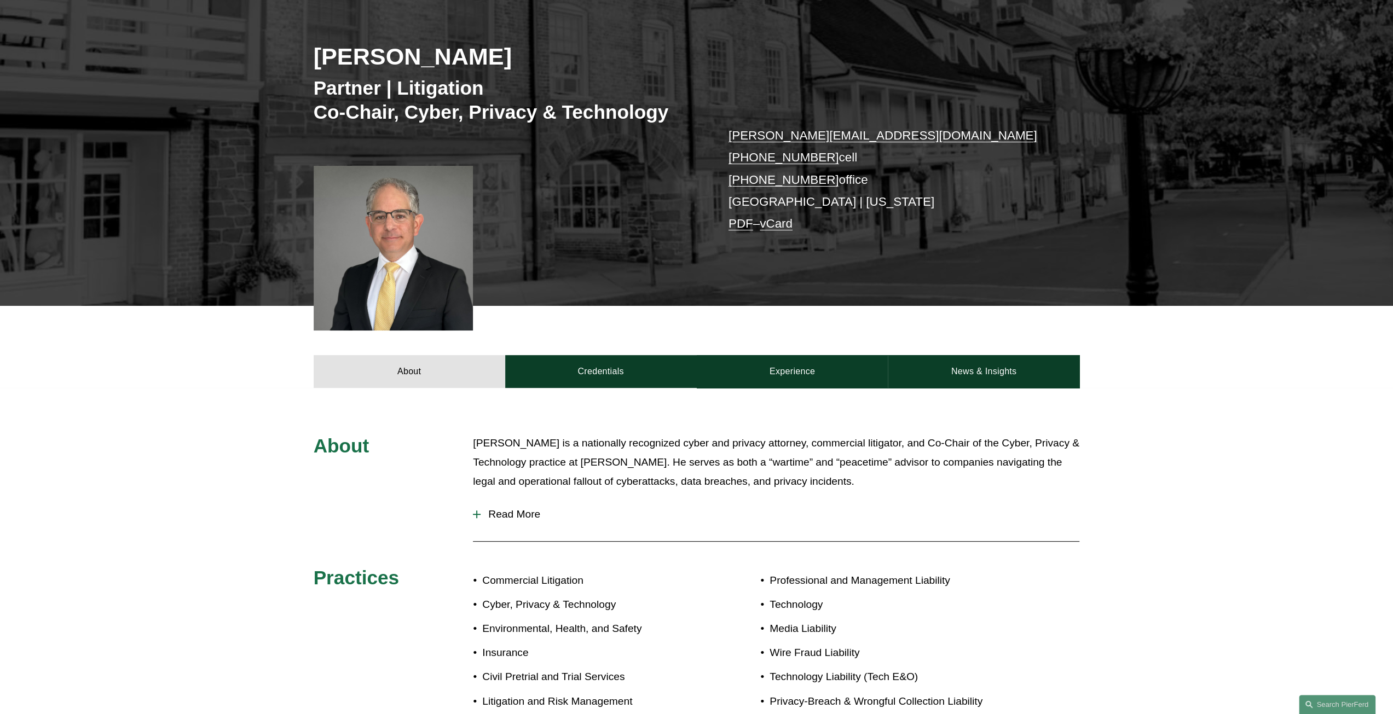
scroll to position [274, 0]
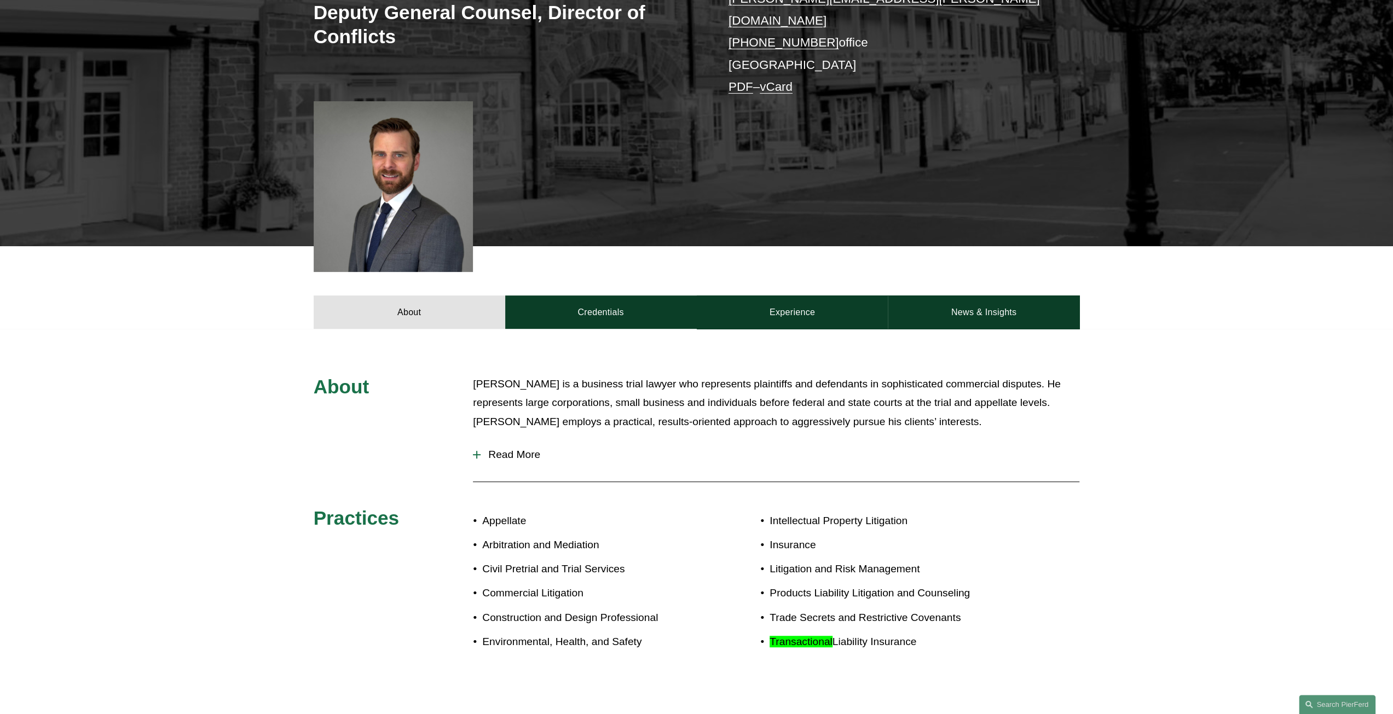
scroll to position [274, 0]
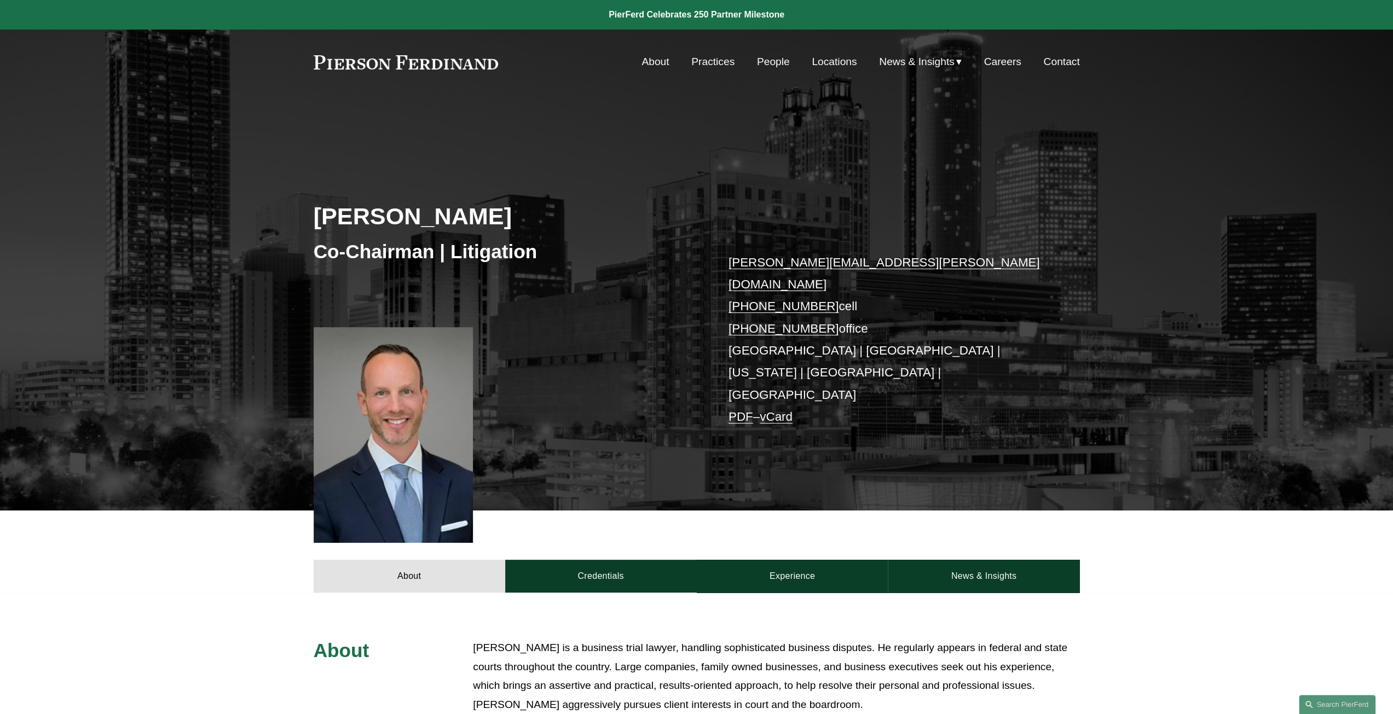
scroll to position [274, 0]
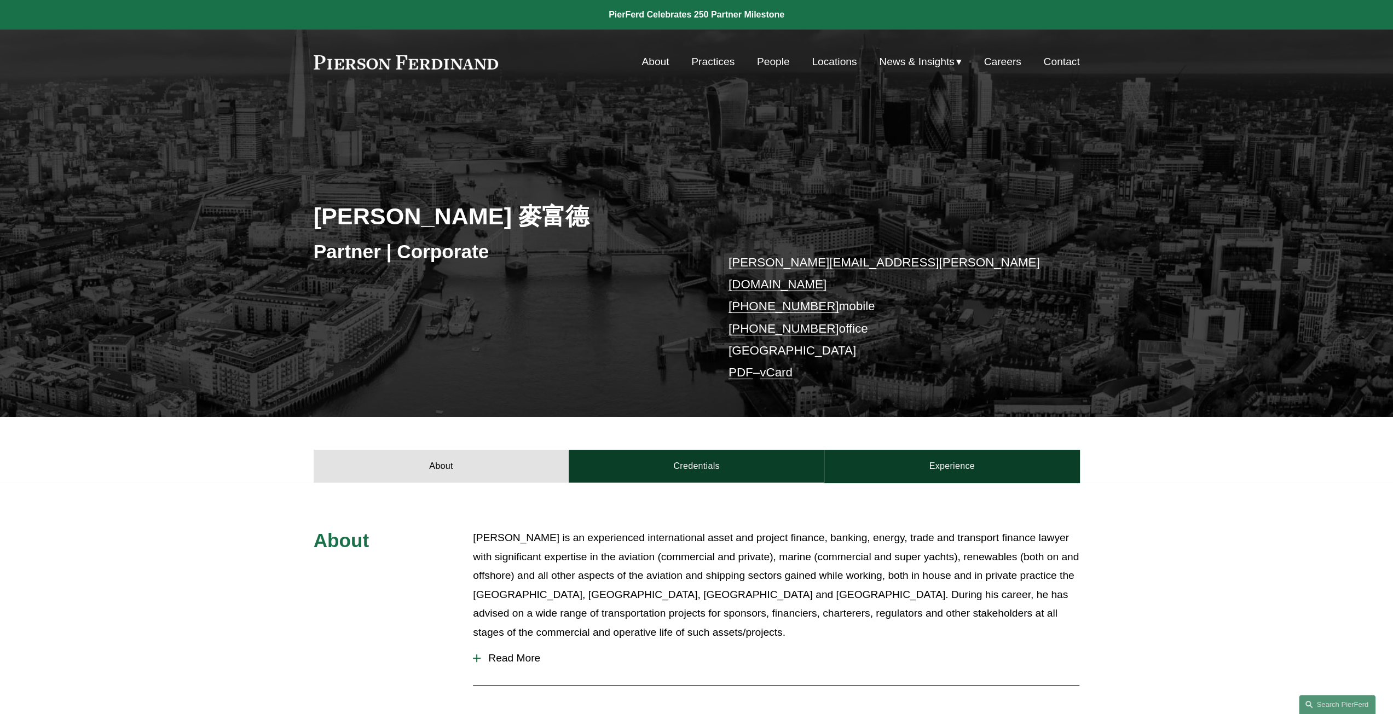
scroll to position [219, 0]
